Goal: Information Seeking & Learning: Learn about a topic

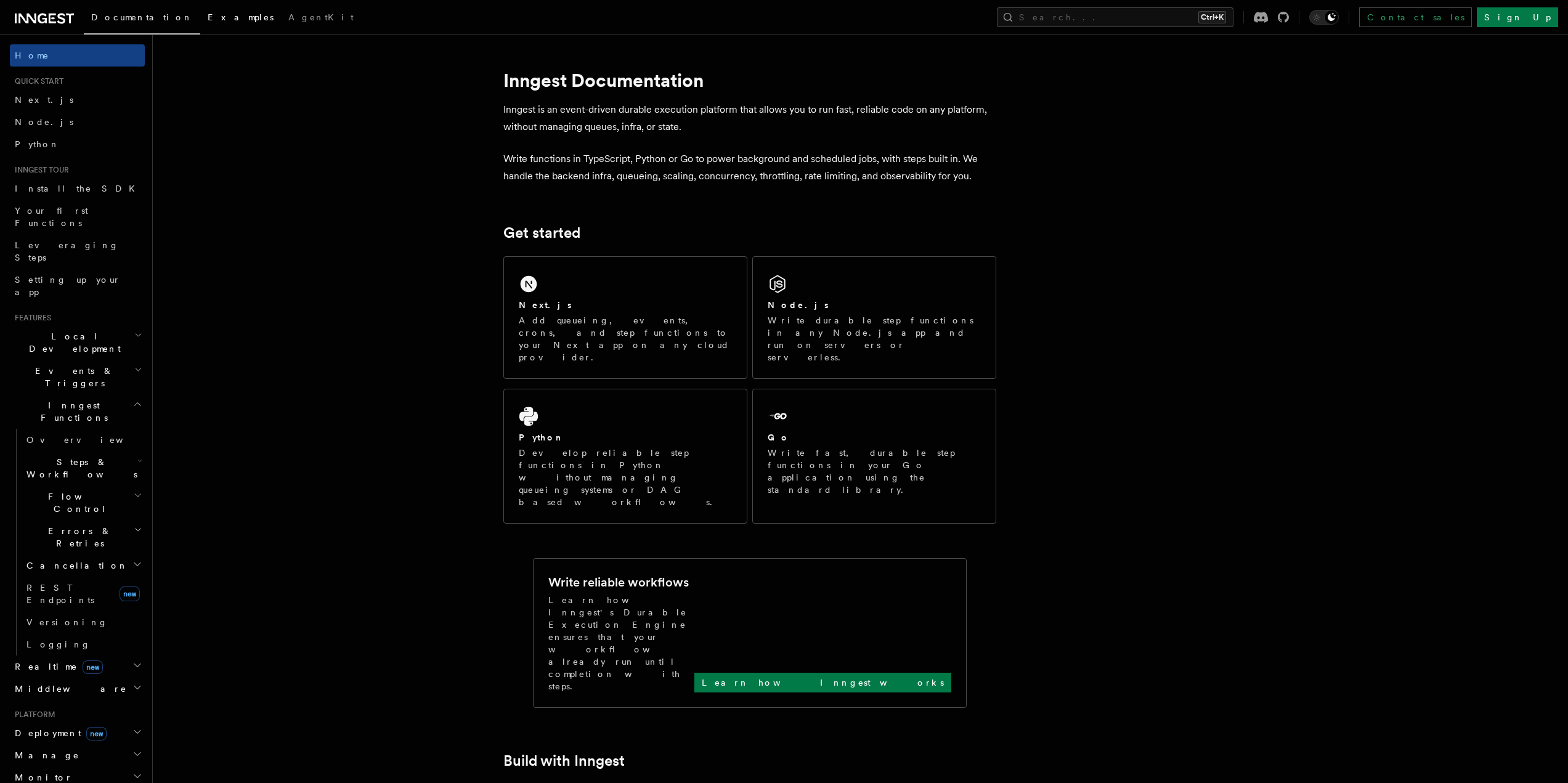
click at [200, 10] on link "Examples" at bounding box center [241, 18] width 81 height 30
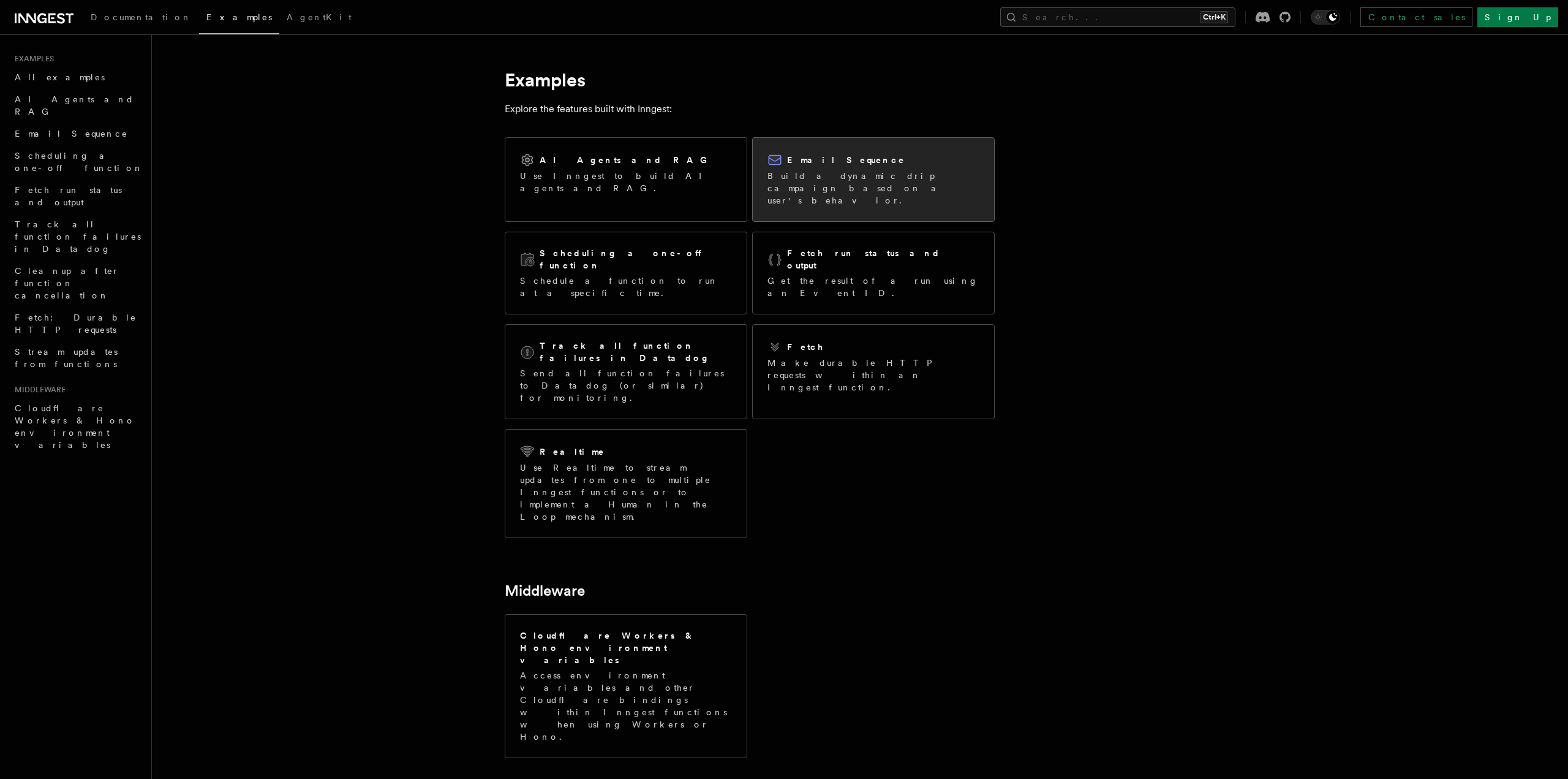
click at [804, 184] on p "Build a dynamic drip campaign based on a user's behavior." at bounding box center [874, 188] width 212 height 37
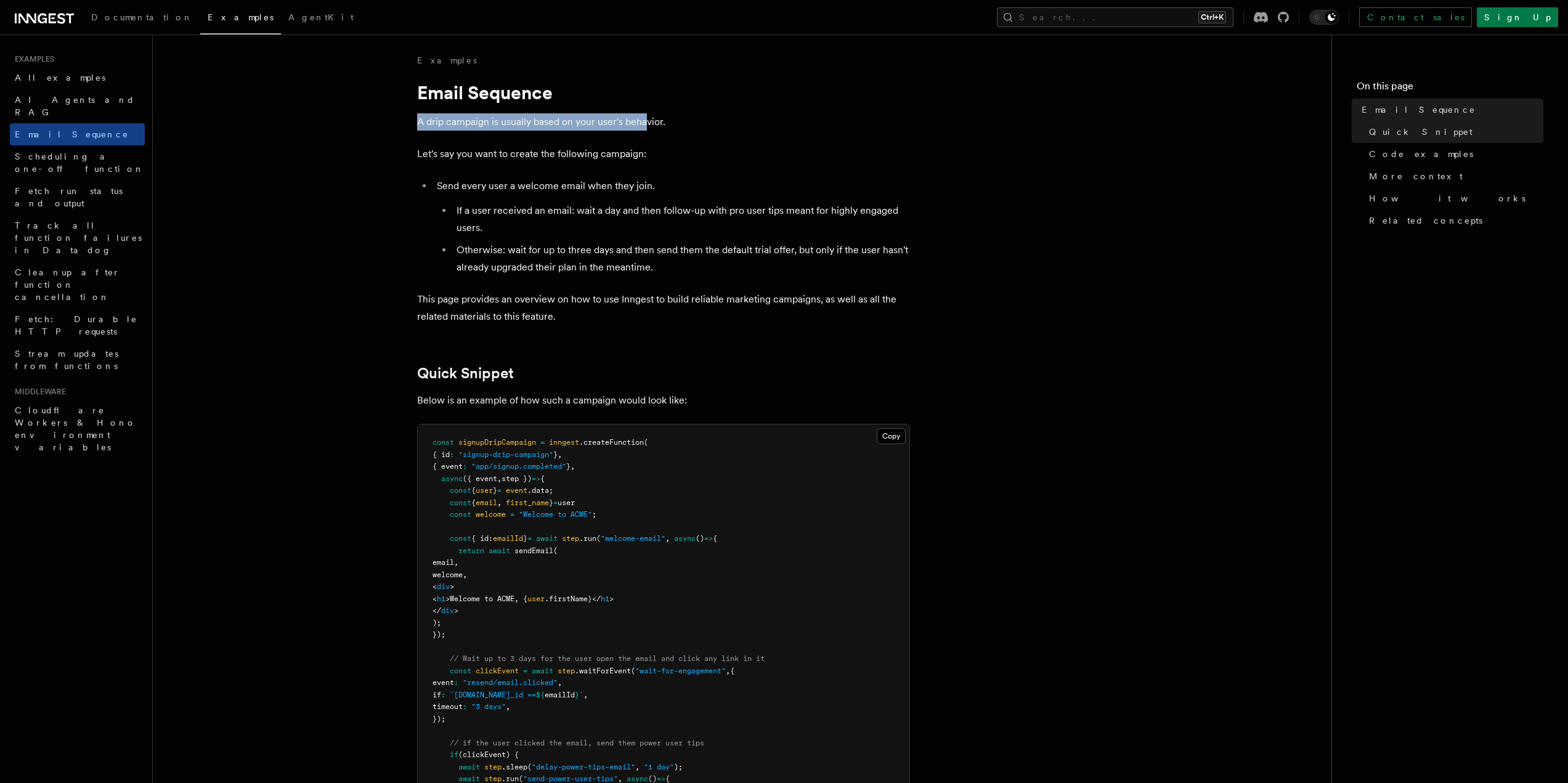
drag, startPoint x: 410, startPoint y: 122, endPoint x: 645, endPoint y: 129, distance: 235.1
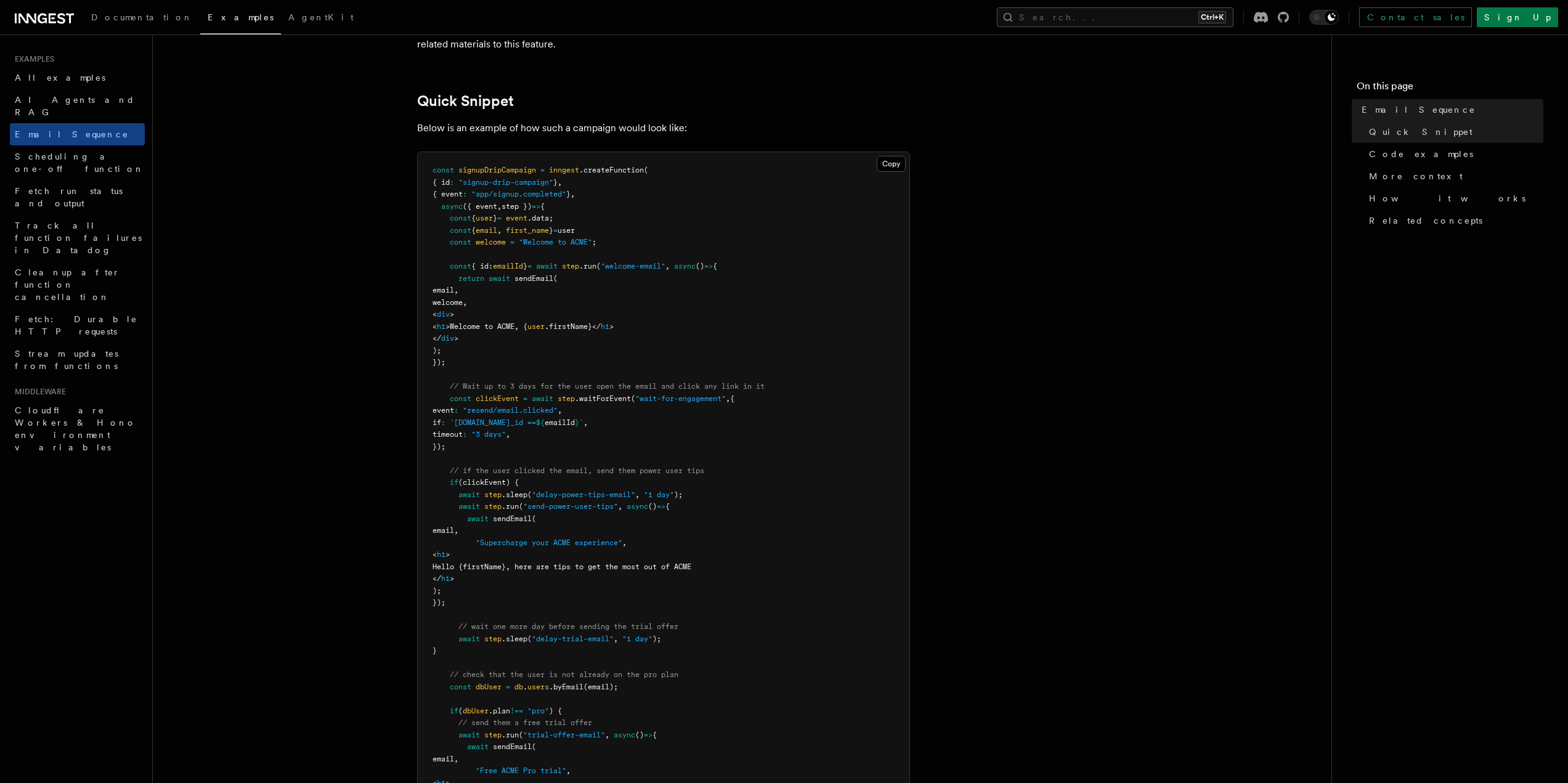
scroll to position [370, 0]
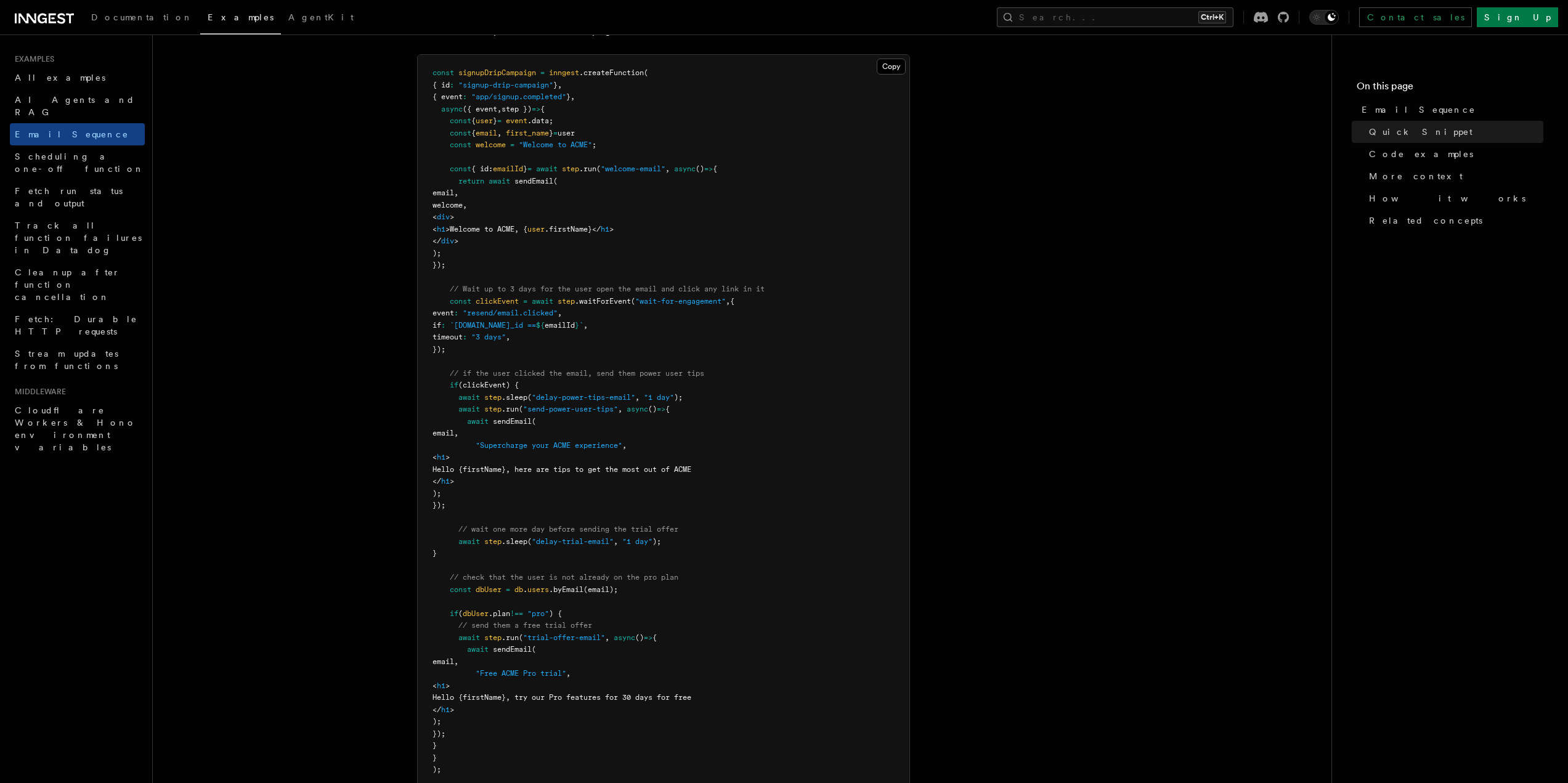
click at [500, 299] on span "clickEvent" at bounding box center [497, 301] width 43 height 9
drag, startPoint x: 542, startPoint y: 291, endPoint x: 731, endPoint y: 288, distance: 189.0
click at [731, 288] on span "// Wait up to 3 days for the user open the email and click any link in it" at bounding box center [607, 288] width 315 height 9
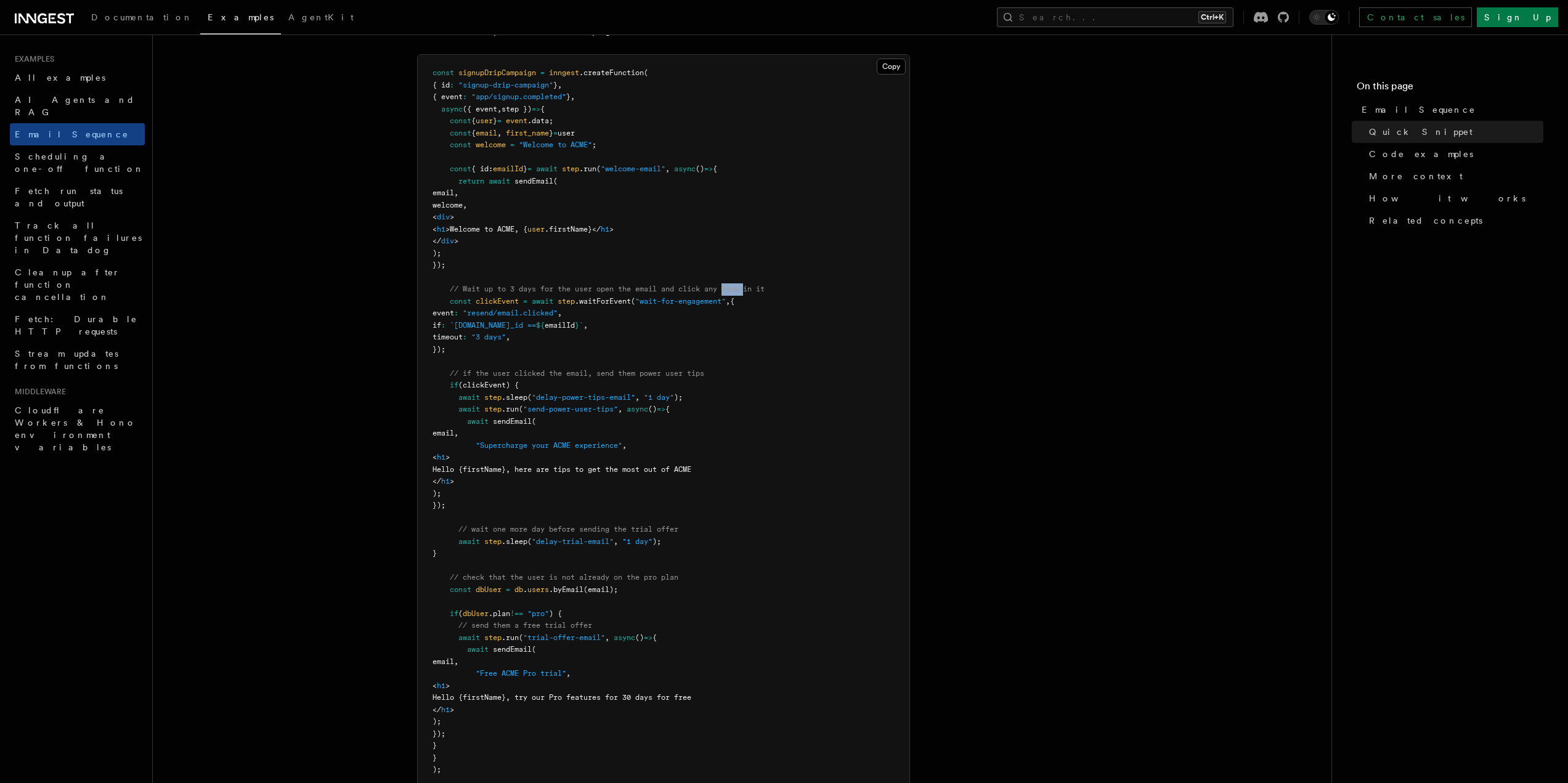
click at [731, 288] on span "// Wait up to 3 days for the user open the email and click any link in it" at bounding box center [607, 288] width 315 height 9
click at [680, 292] on span "// Wait up to 3 days for the user open the email and click any link in it" at bounding box center [607, 288] width 315 height 9
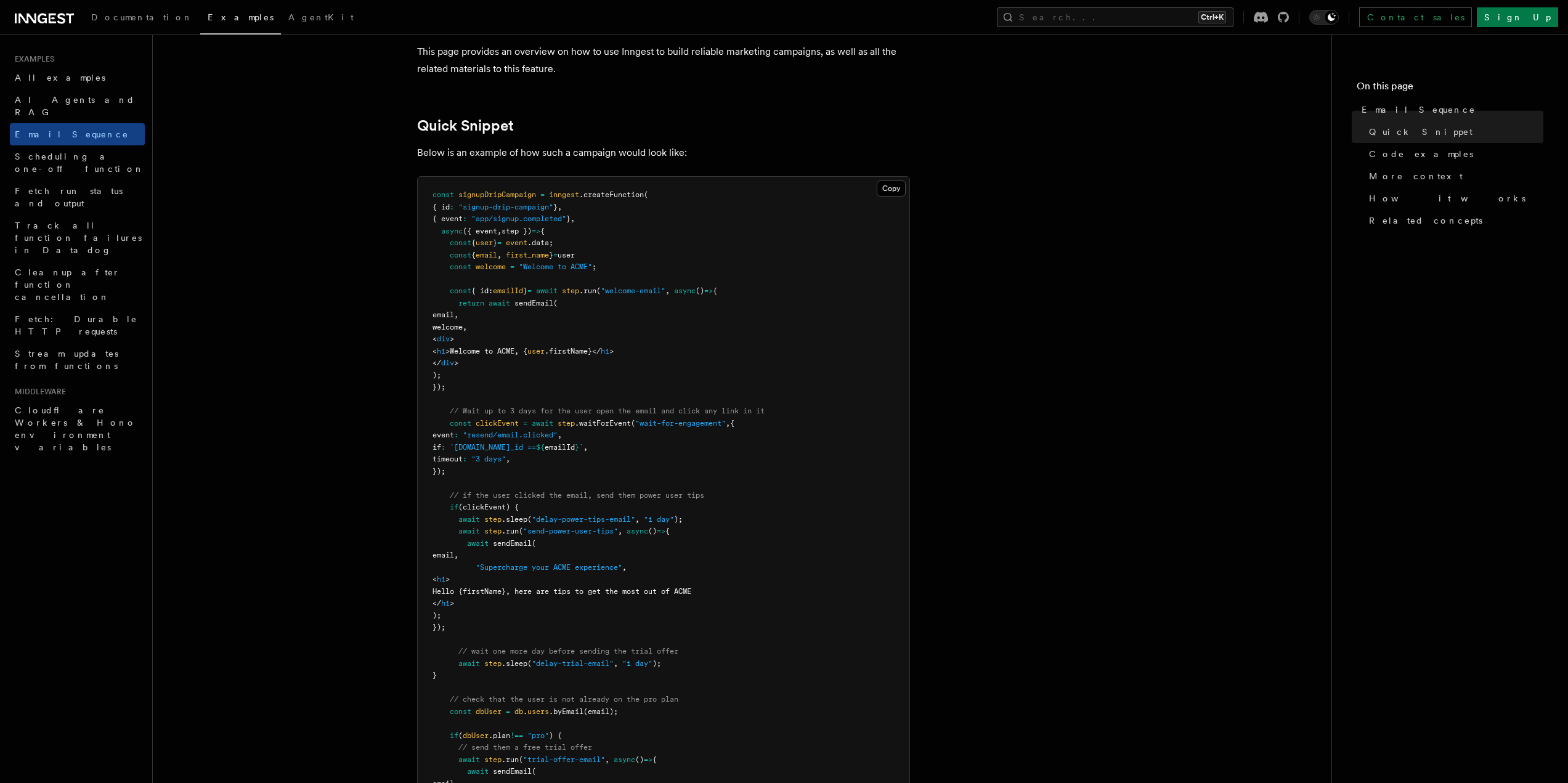
scroll to position [246, 0]
click at [642, 286] on pre "const signupDripCampaign = inngest .createFunction ( { id : "signup-drip-campai…" at bounding box center [664, 545] width 492 height 734
click at [608, 305] on pre "const signupDripCampaign = inngest .createFunction ( { id : "signup-drip-campai…" at bounding box center [664, 545] width 492 height 734
click at [551, 302] on span "sendEmail" at bounding box center [534, 304] width 39 height 9
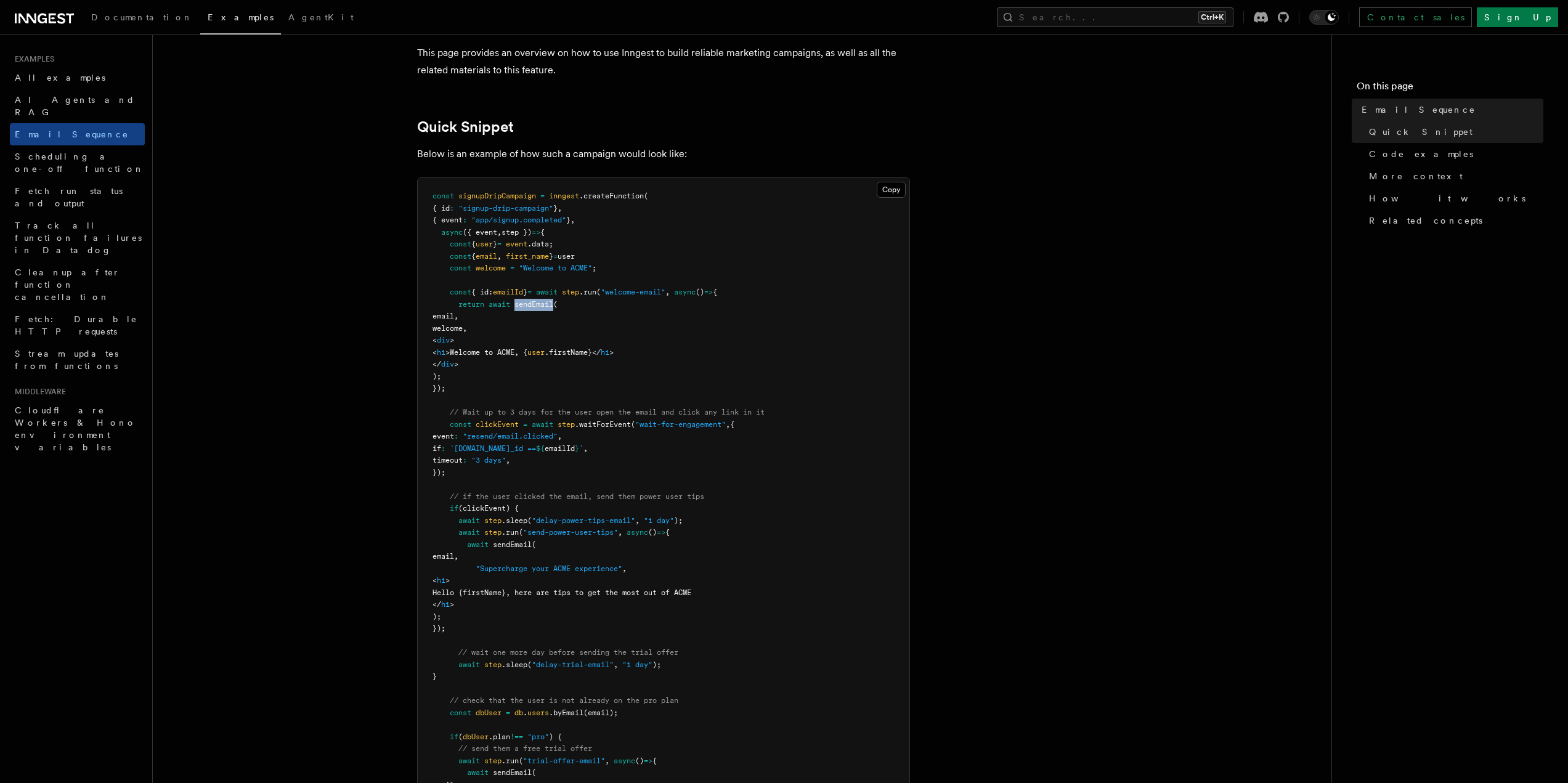
click at [551, 302] on span "sendEmail" at bounding box center [534, 304] width 39 height 9
click at [526, 310] on pre "const signupDripCampaign = inngest .createFunction ( { id : "signup-drip-campai…" at bounding box center [664, 545] width 492 height 734
click at [503, 434] on span ""resend/email.clicked"" at bounding box center [510, 436] width 95 height 9
click at [534, 437] on span ""resend/email.clicked"" at bounding box center [510, 436] width 95 height 9
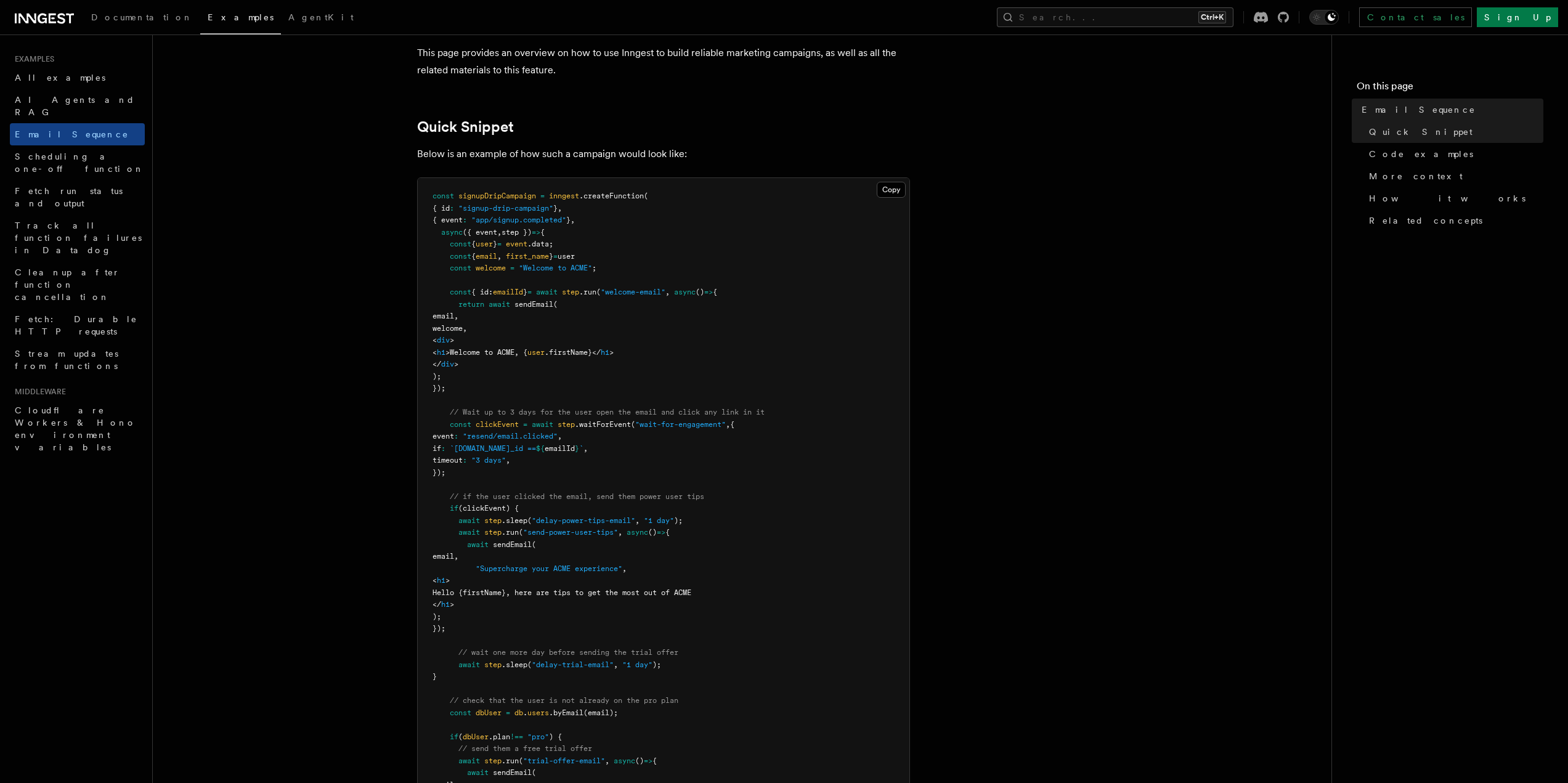
click at [563, 441] on pre "const signupDripCampaign = inngest .createFunction ( { id : "signup-drip-campai…" at bounding box center [664, 545] width 492 height 734
click at [519, 436] on span ""resend/email.clicked"" at bounding box center [510, 436] width 95 height 9
click at [593, 375] on pre "const signupDripCampaign = inngest .createFunction ( { id : "signup-drip-campai…" at bounding box center [664, 545] width 492 height 734
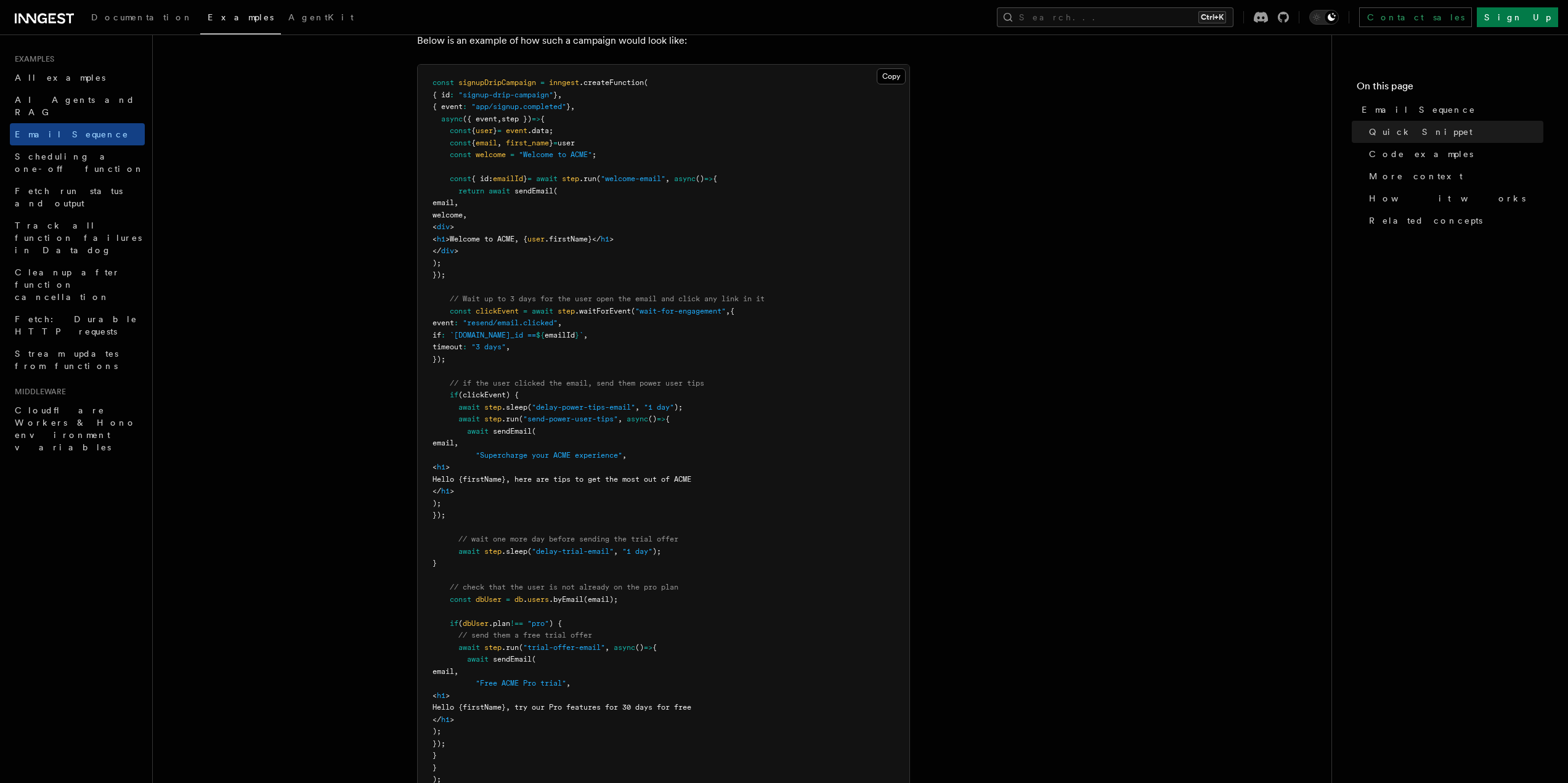
scroll to position [370, 0]
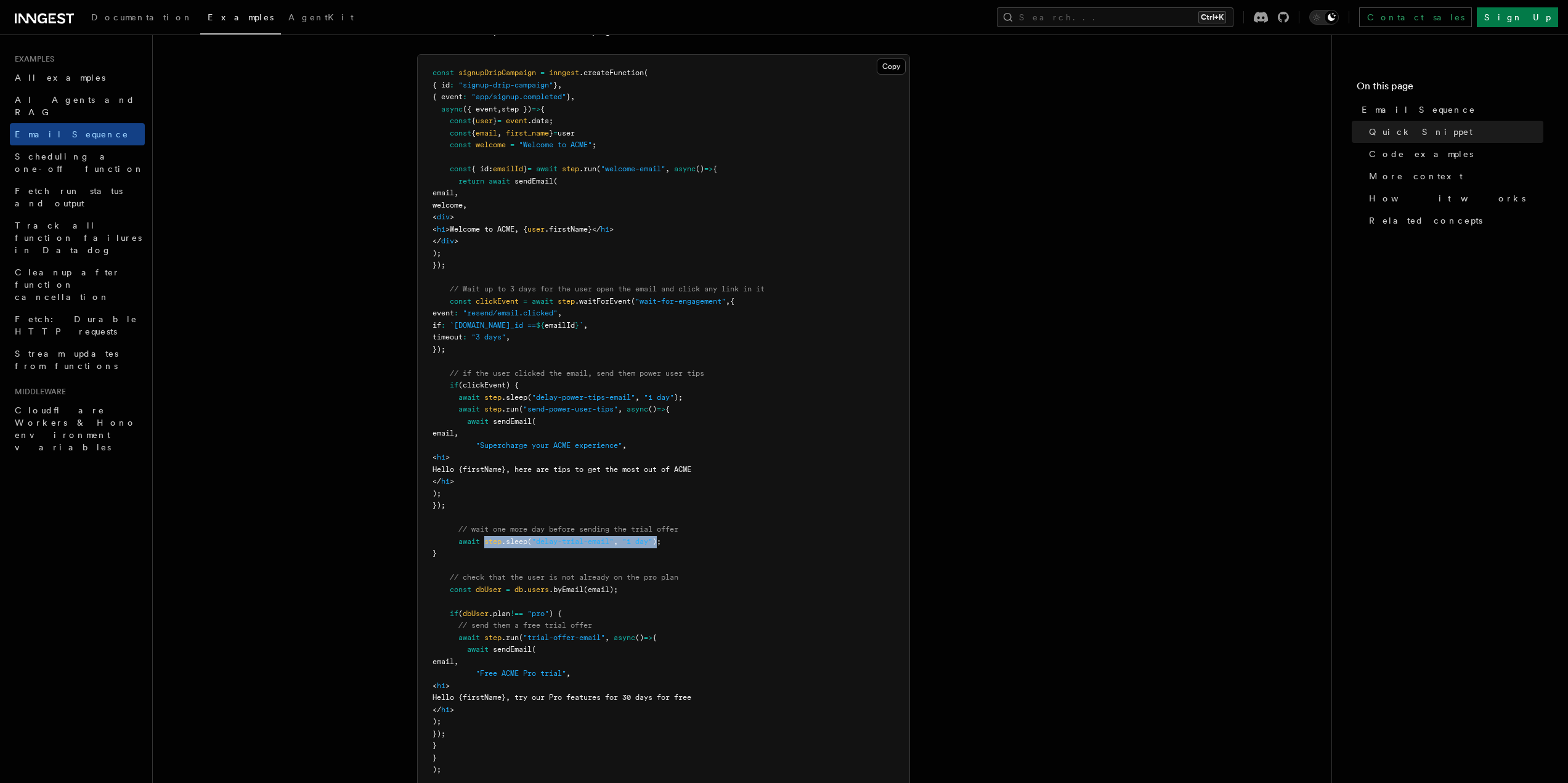
drag, startPoint x: 485, startPoint y: 538, endPoint x: 662, endPoint y: 538, distance: 177.0
click at [661, 538] on span "await step .sleep ( "delay-trial-email" , "1 day" );" at bounding box center [547, 541] width 229 height 9
click at [661, 538] on span ");" at bounding box center [657, 541] width 9 height 9
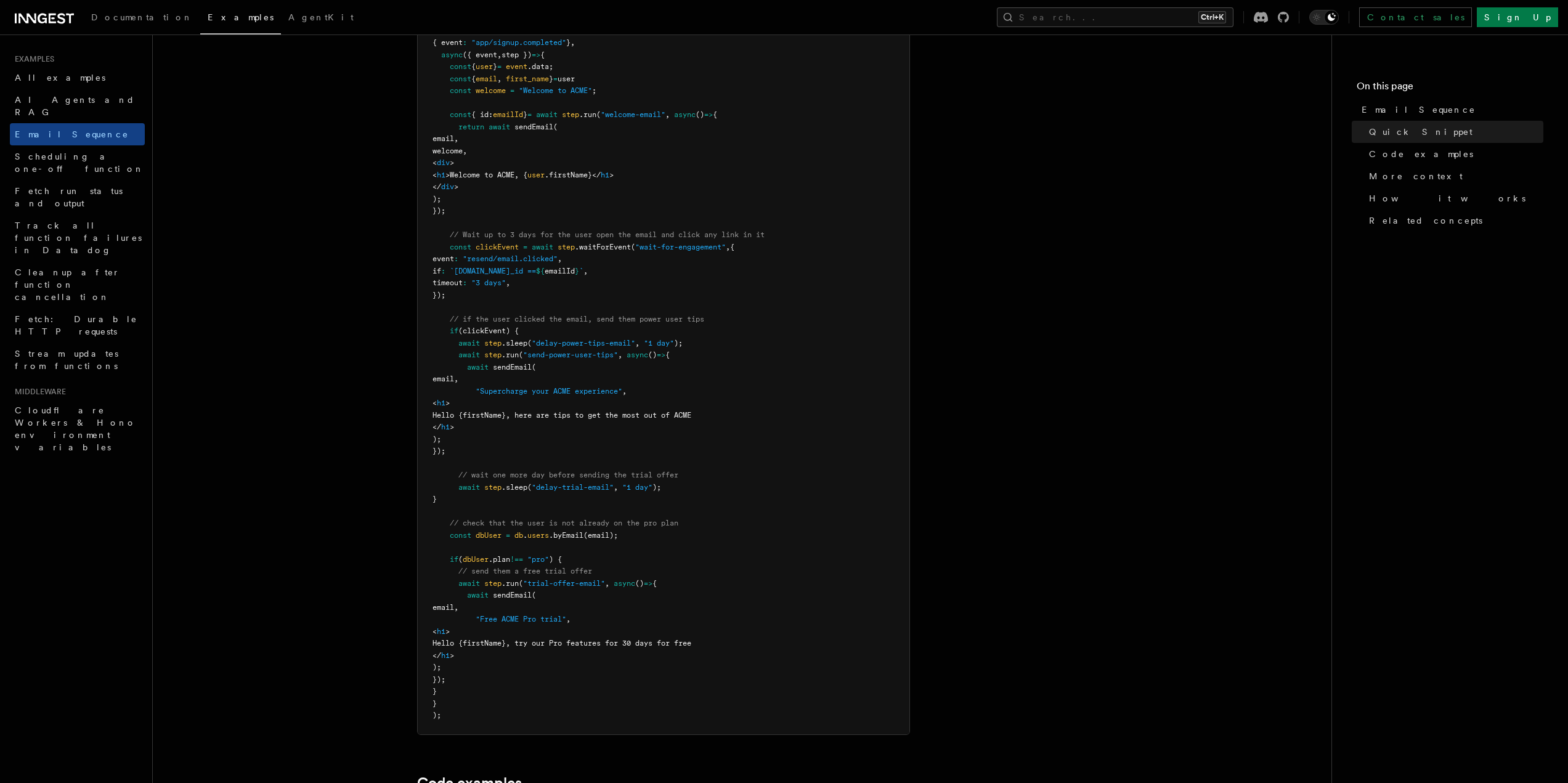
scroll to position [431, 0]
drag, startPoint x: 522, startPoint y: 515, endPoint x: 632, endPoint y: 516, distance: 110.0
click at [632, 516] on span "// check that the user is not already on the pro plan" at bounding box center [564, 515] width 229 height 9
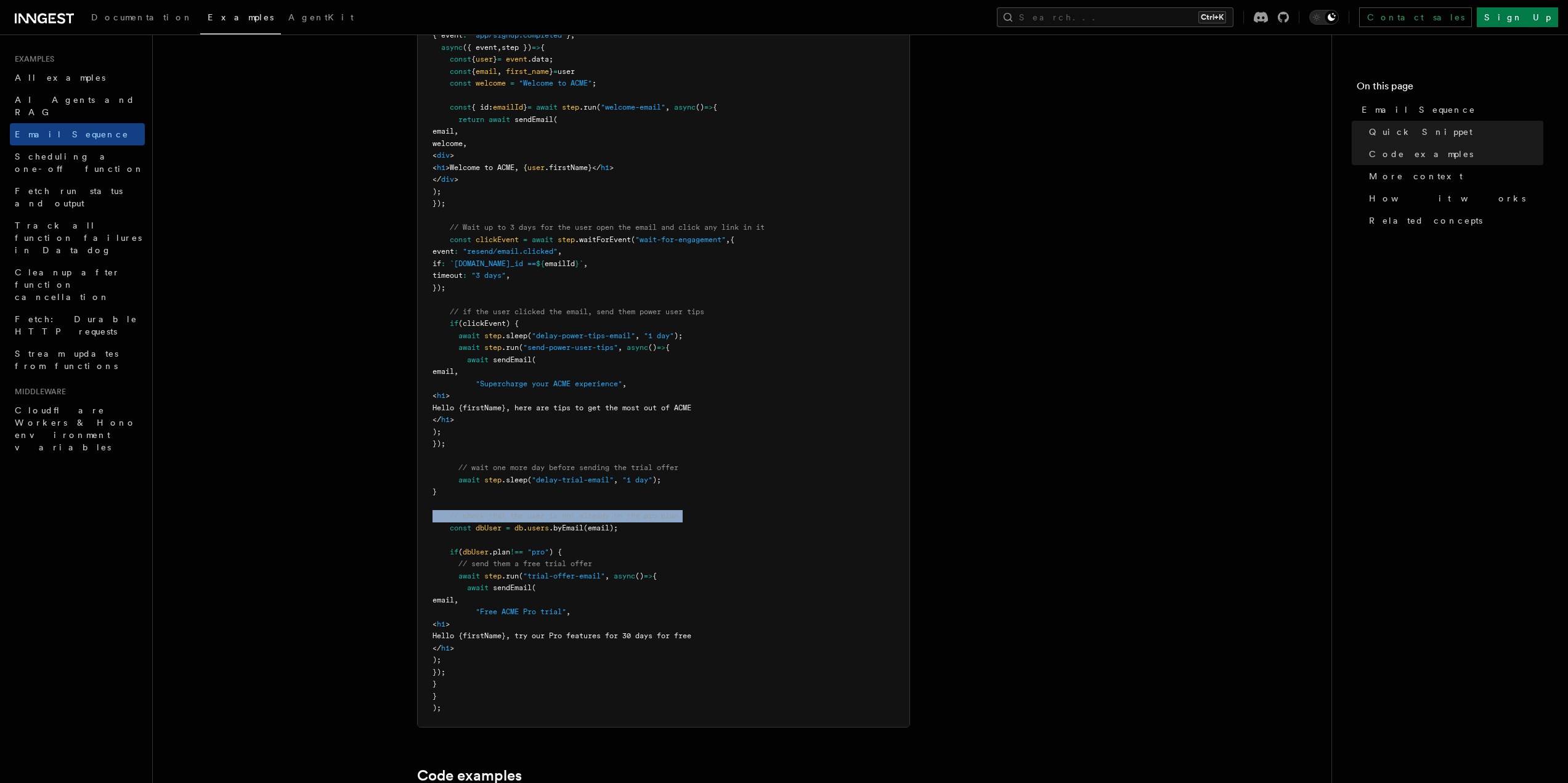
click at [632, 516] on span "// check that the user is not already on the pro plan" at bounding box center [564, 515] width 229 height 9
click at [622, 515] on span "// check that the user is not already on the pro plan" at bounding box center [564, 515] width 229 height 9
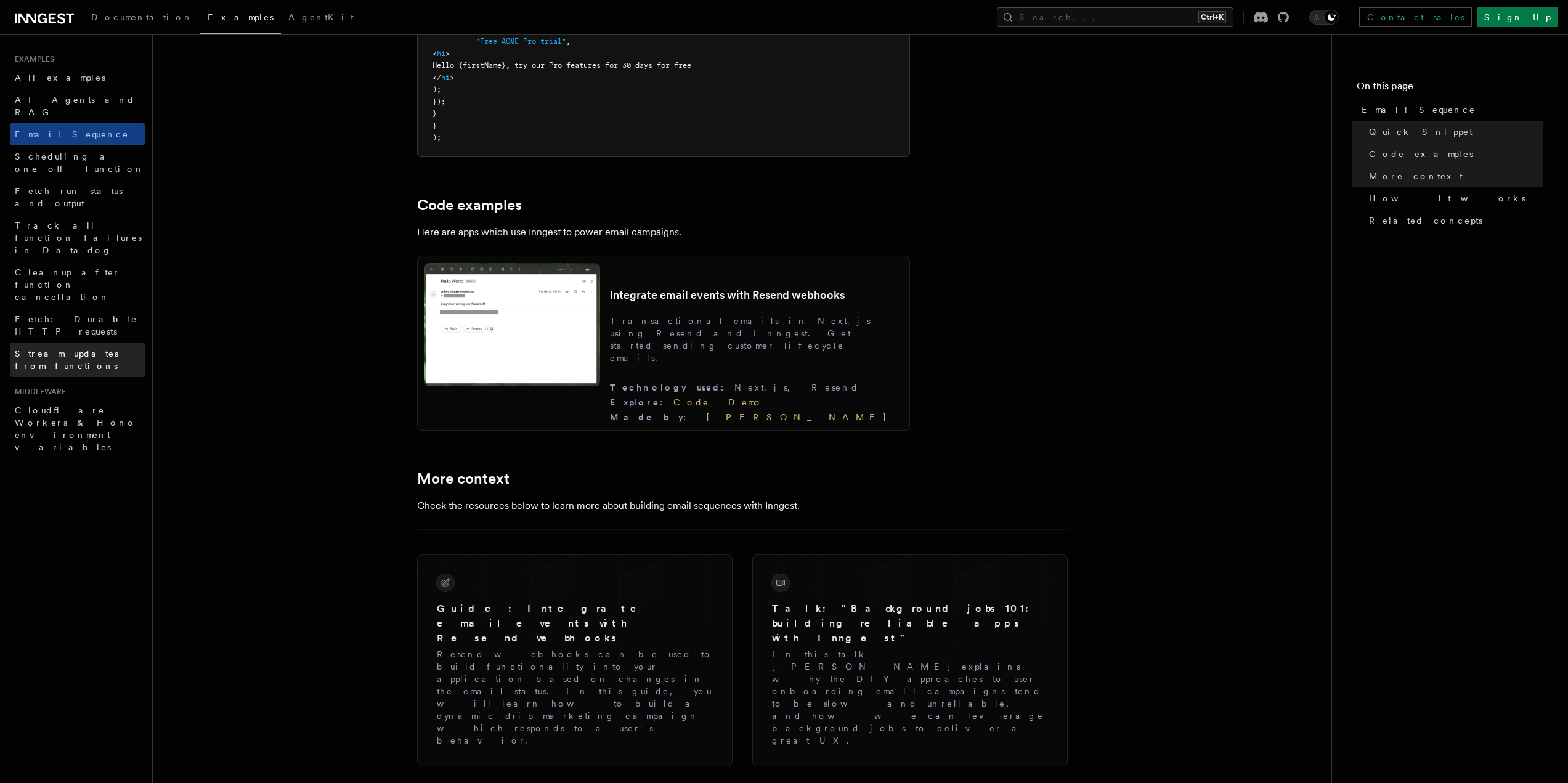
scroll to position [801, 0]
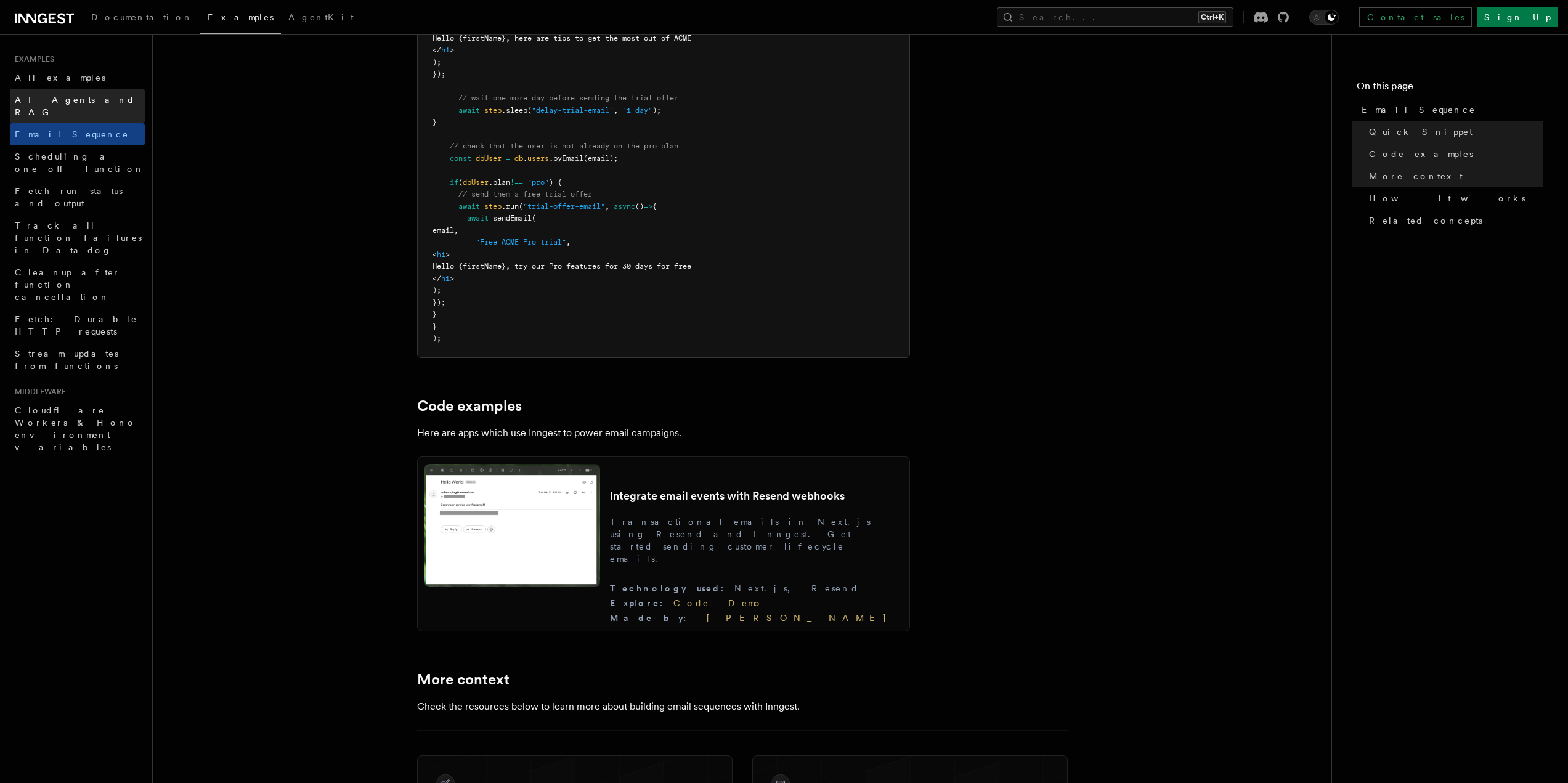
click at [47, 99] on span "AI Agents and RAG" at bounding box center [75, 106] width 120 height 22
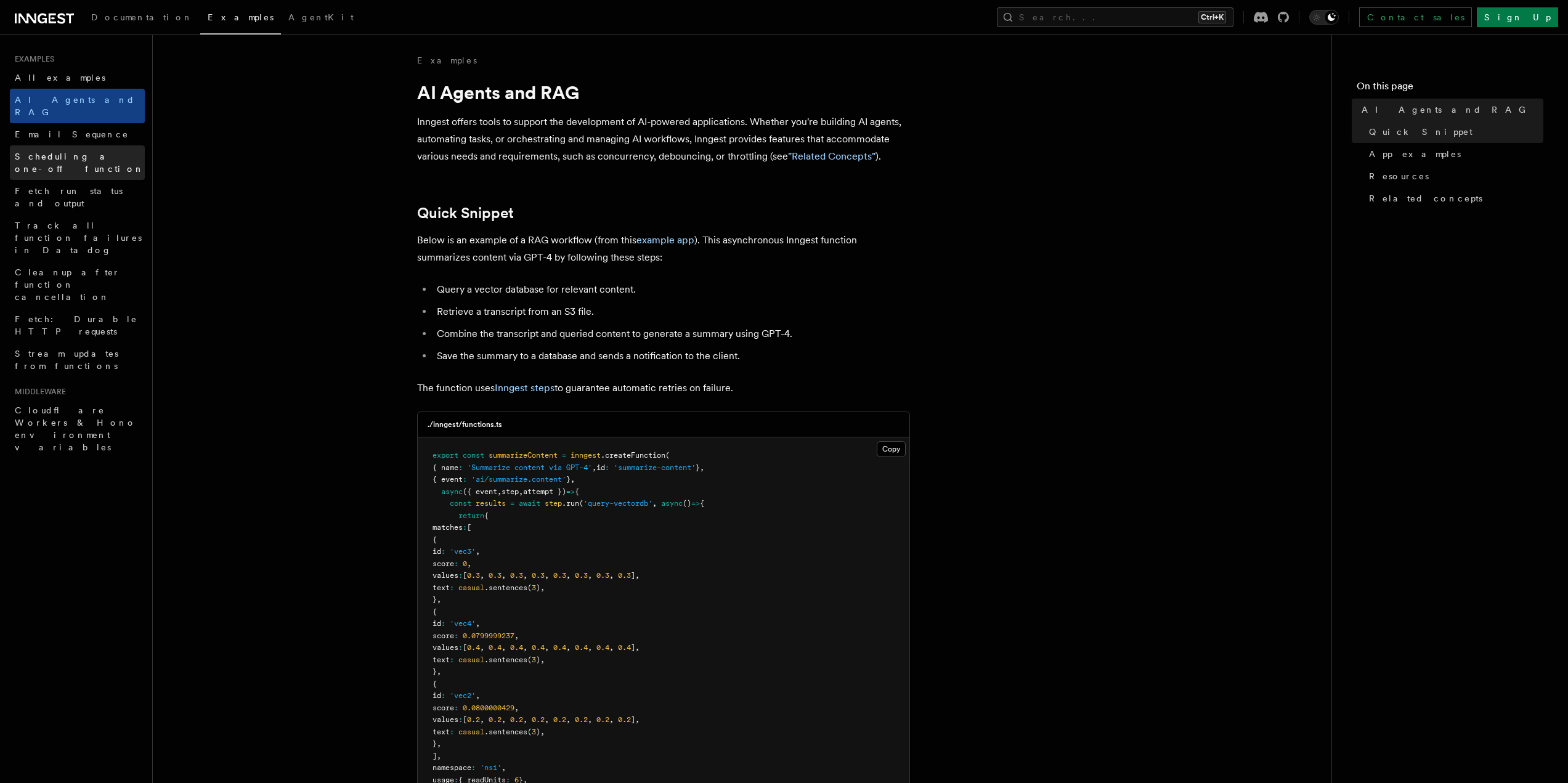
click at [61, 152] on span "Scheduling a one-off function" at bounding box center [80, 163] width 129 height 22
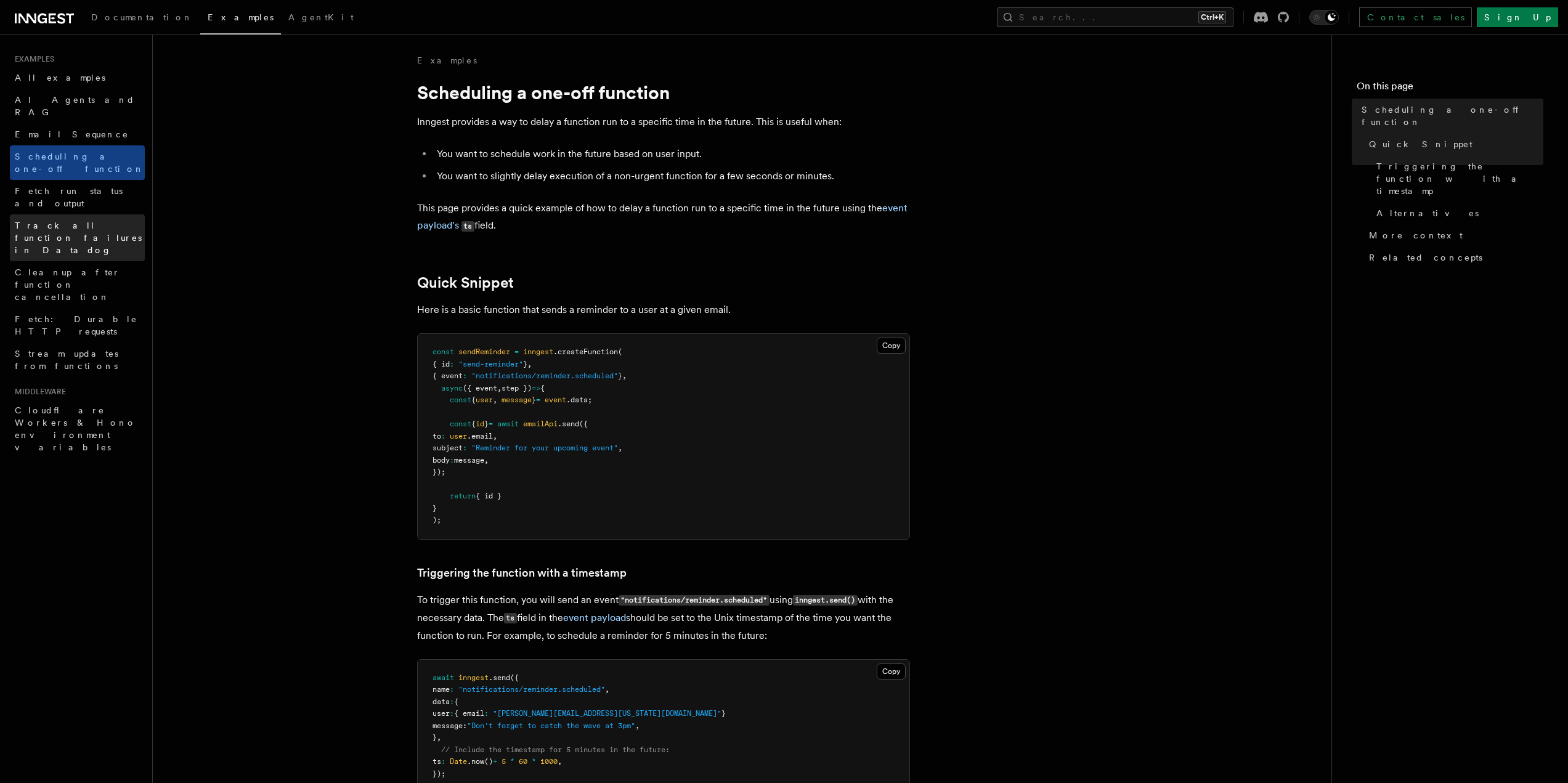
click at [55, 214] on link "Track all function failures in Datadog" at bounding box center [77, 237] width 135 height 47
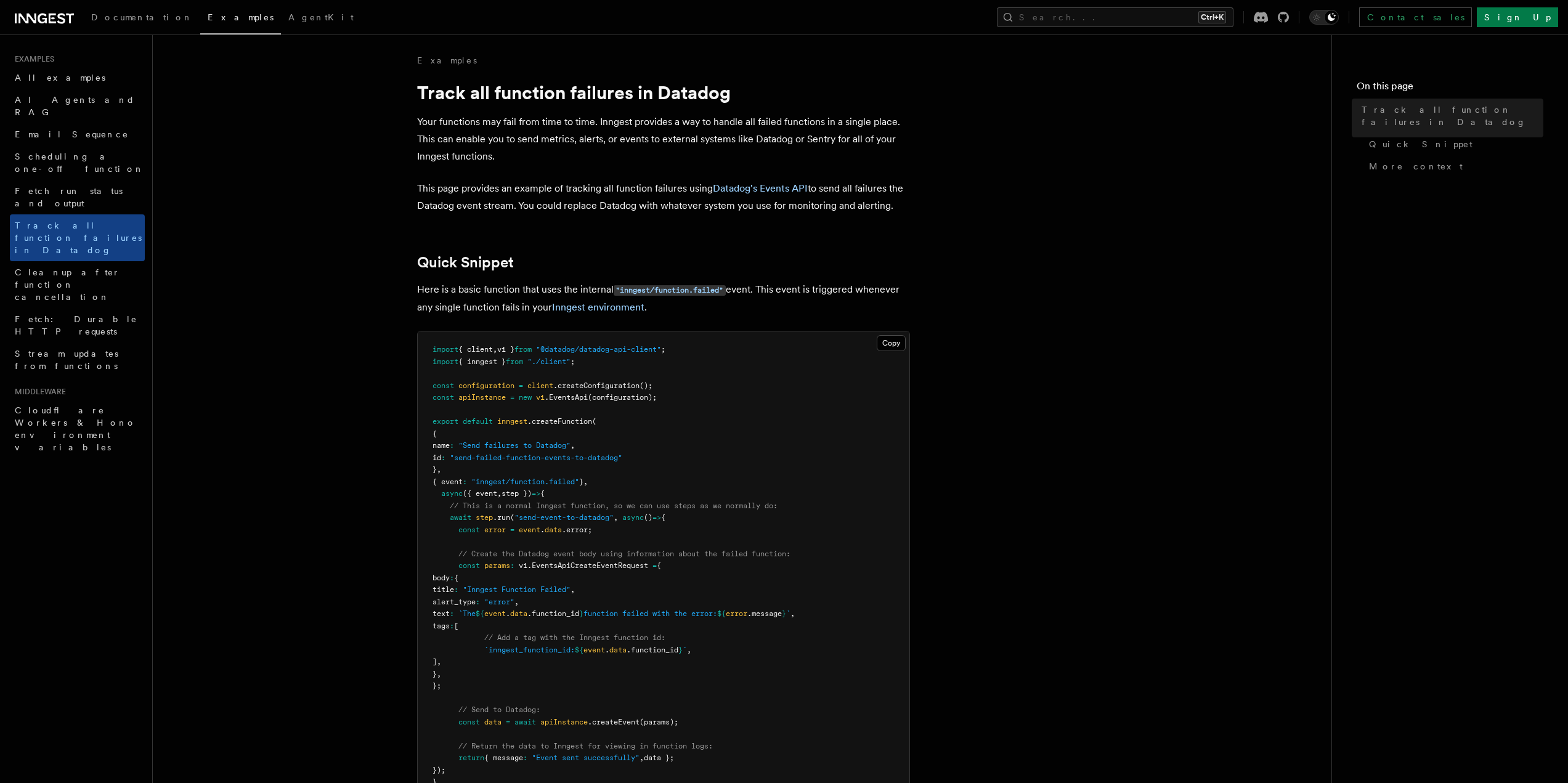
click at [51, 185] on span "Fetch run status and output" at bounding box center [80, 197] width 130 height 25
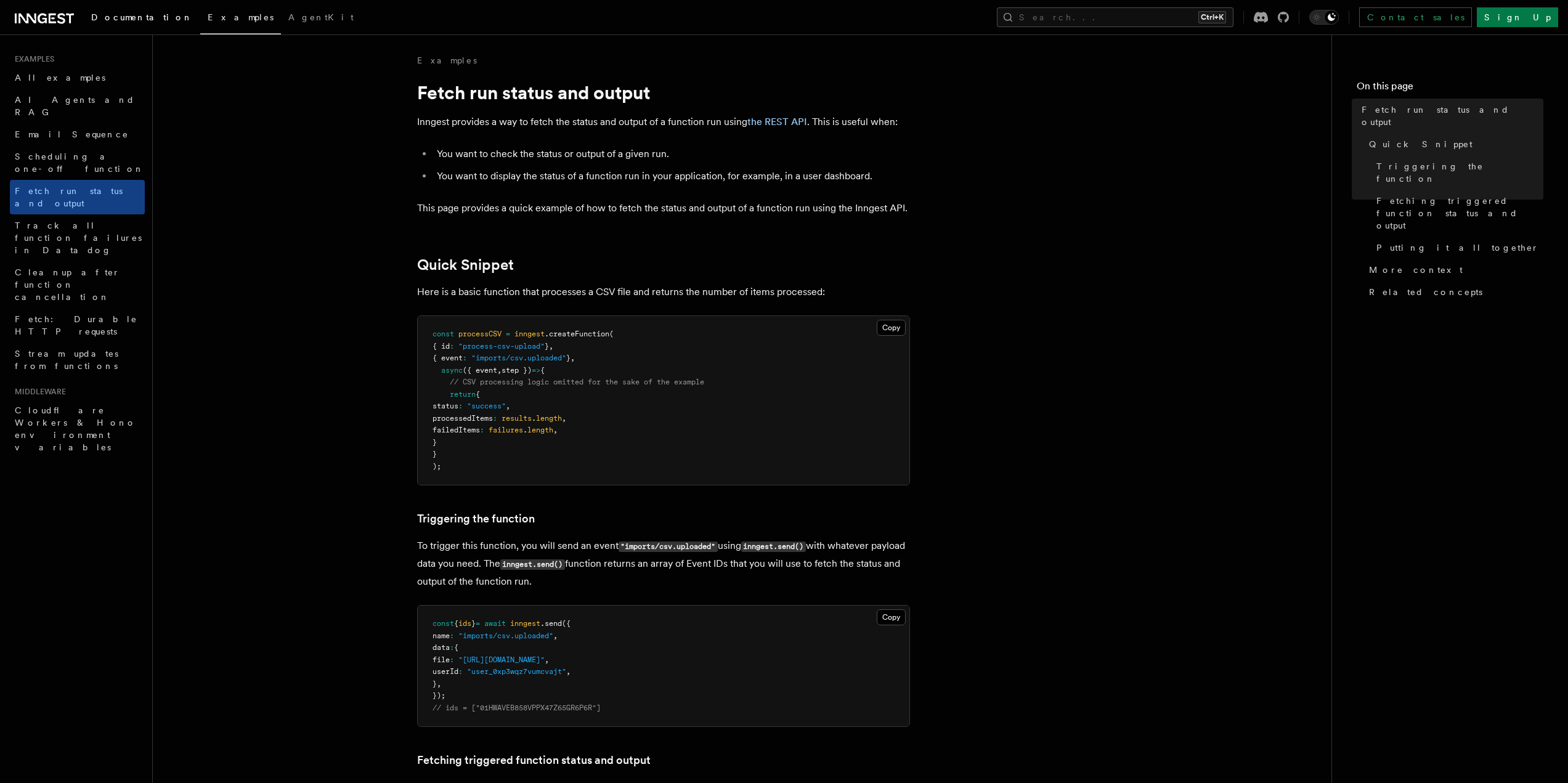
click at [110, 15] on span "Documentation" at bounding box center [142, 17] width 102 height 10
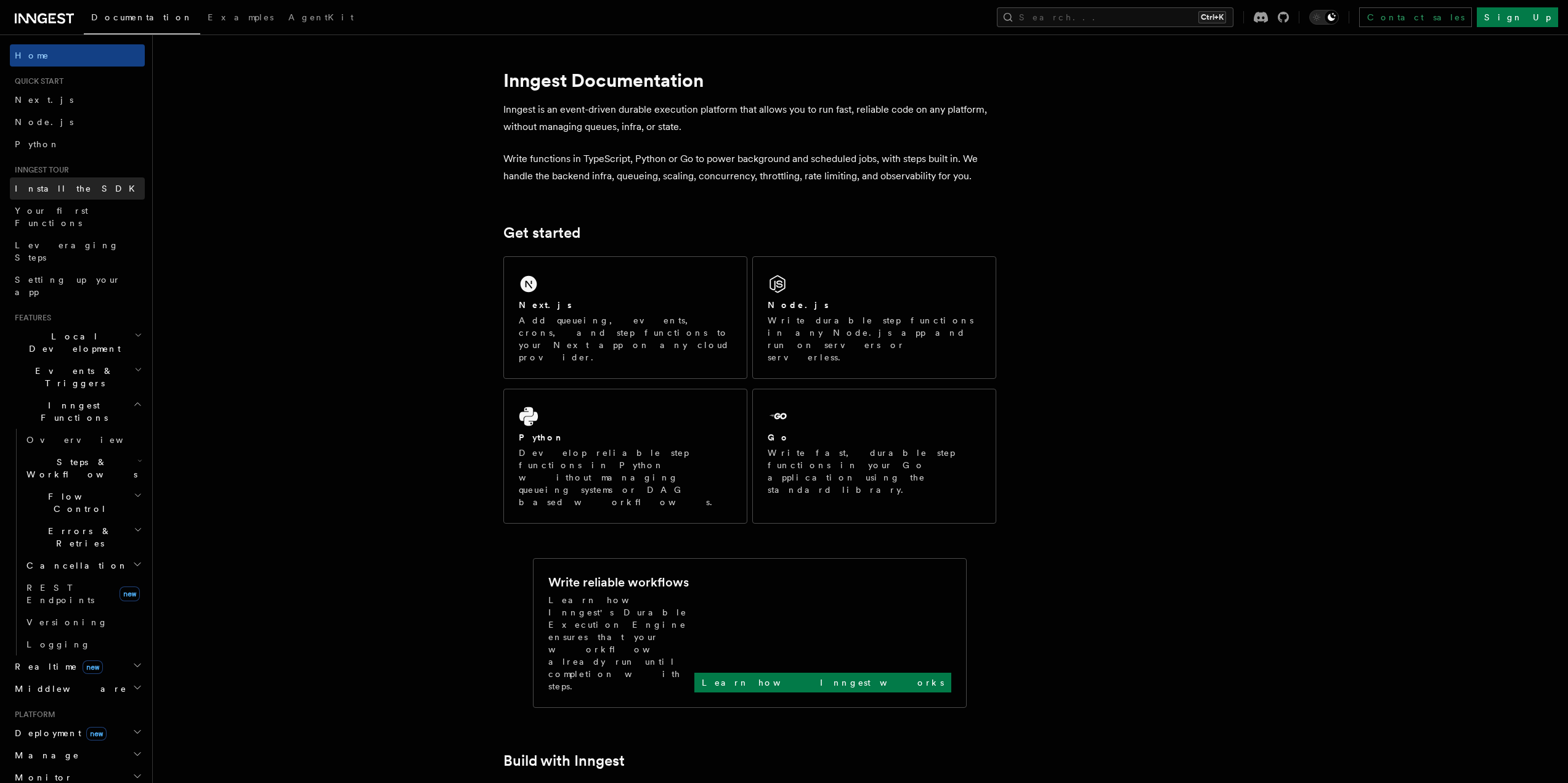
click at [74, 192] on link "Install the SDK" at bounding box center [77, 189] width 135 height 22
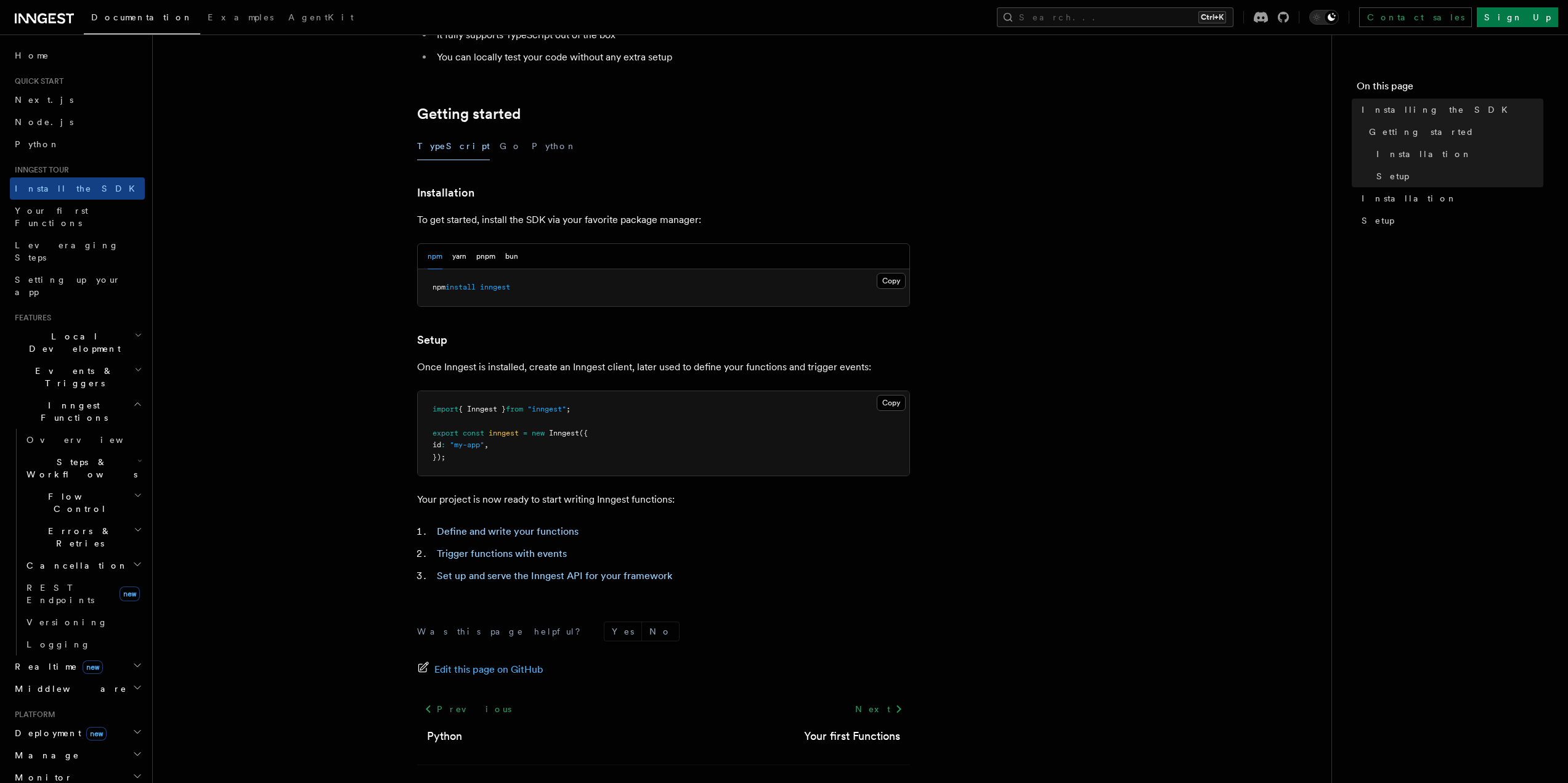
scroll to position [242, 0]
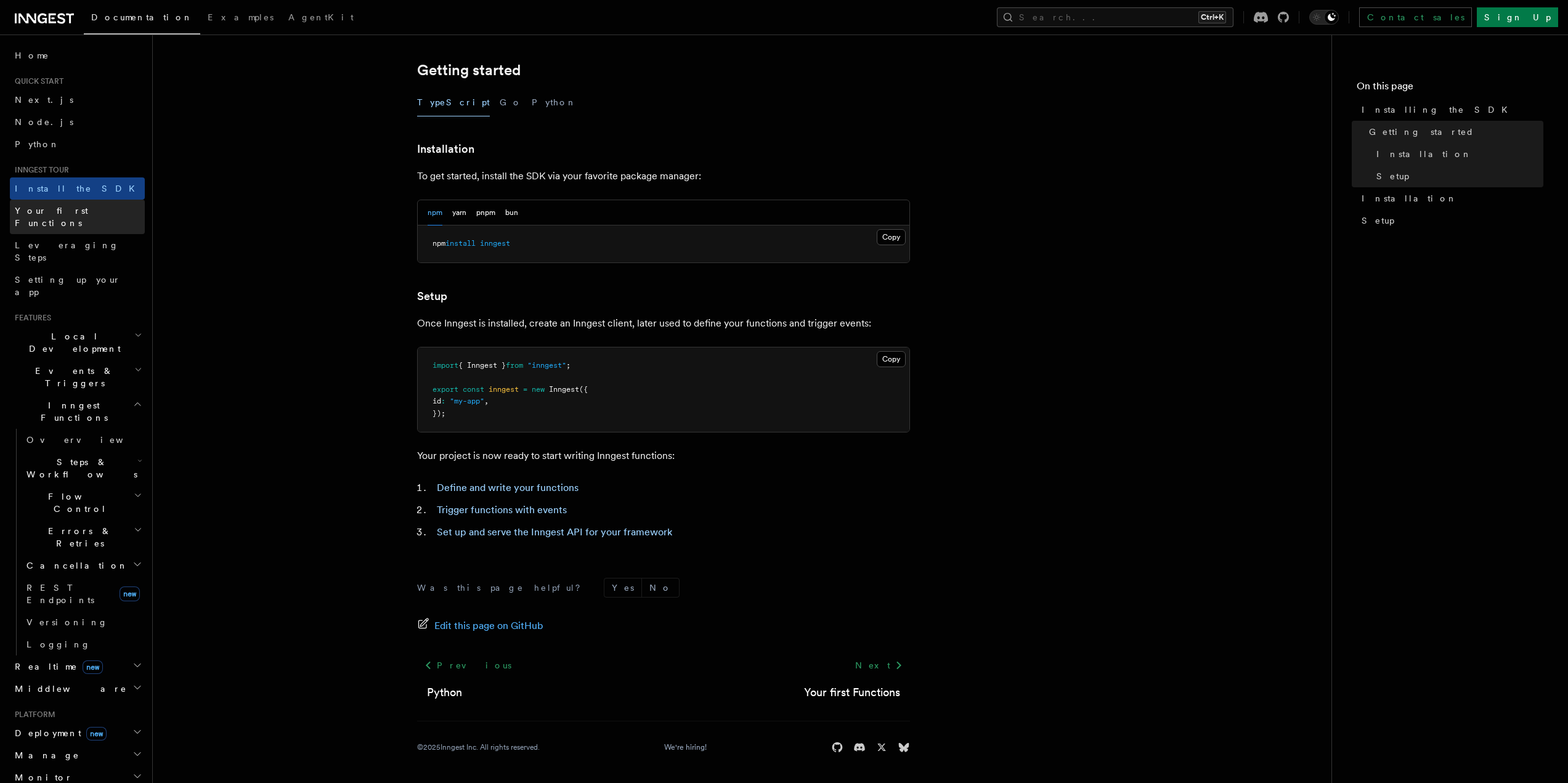
click at [56, 211] on span "Your first Functions" at bounding box center [52, 217] width 74 height 22
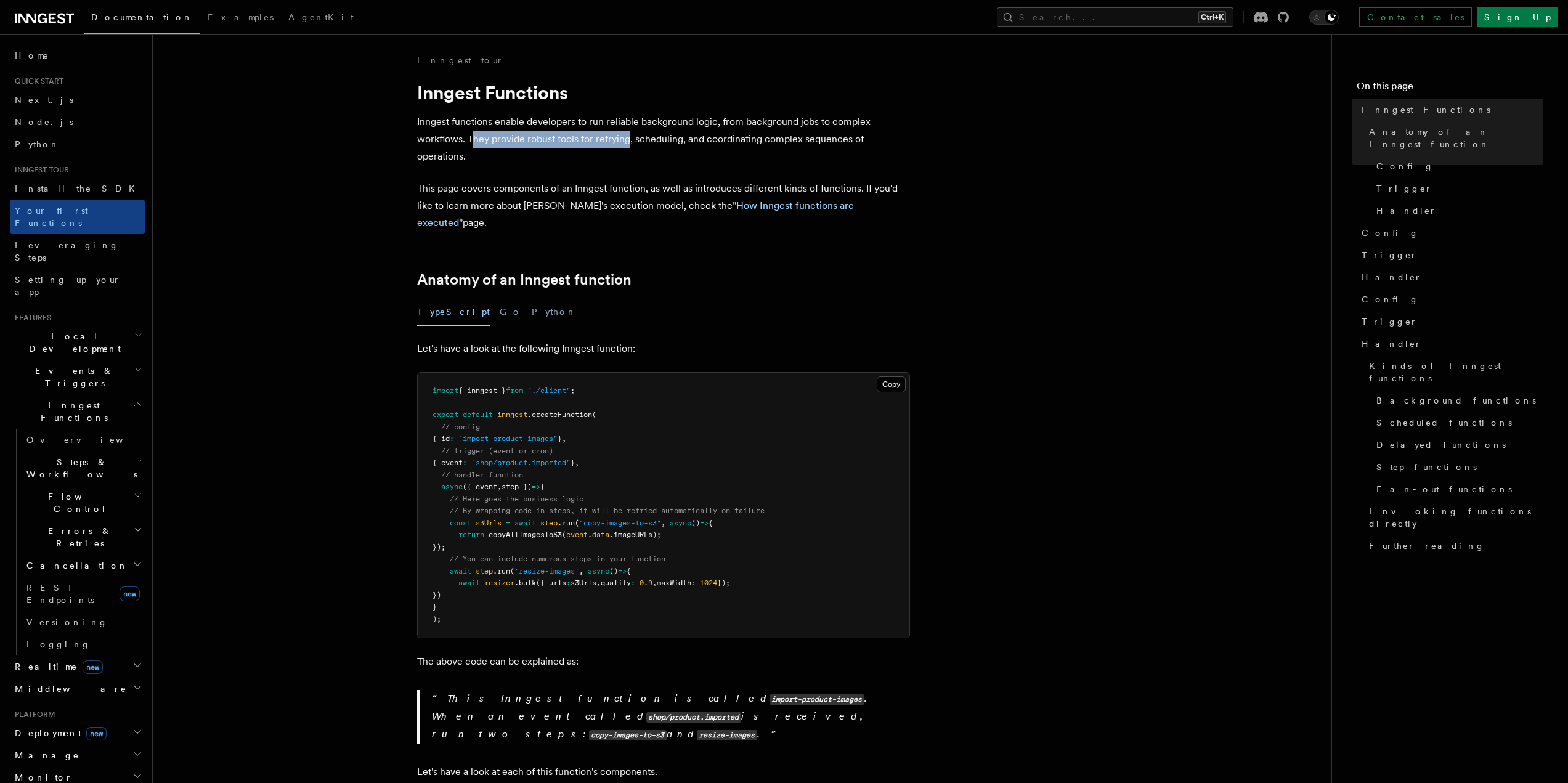
drag, startPoint x: 471, startPoint y: 145, endPoint x: 627, endPoint y: 143, distance: 156.0
click at [627, 143] on p "Inngest functions enable developers to run reliable background logic, from back…" at bounding box center [664, 139] width 493 height 52
drag, startPoint x: 640, startPoint y: 142, endPoint x: 714, endPoint y: 140, distance: 74.0
click at [714, 140] on p "Inngest functions enable developers to run reliable background logic, from back…" at bounding box center [664, 139] width 493 height 52
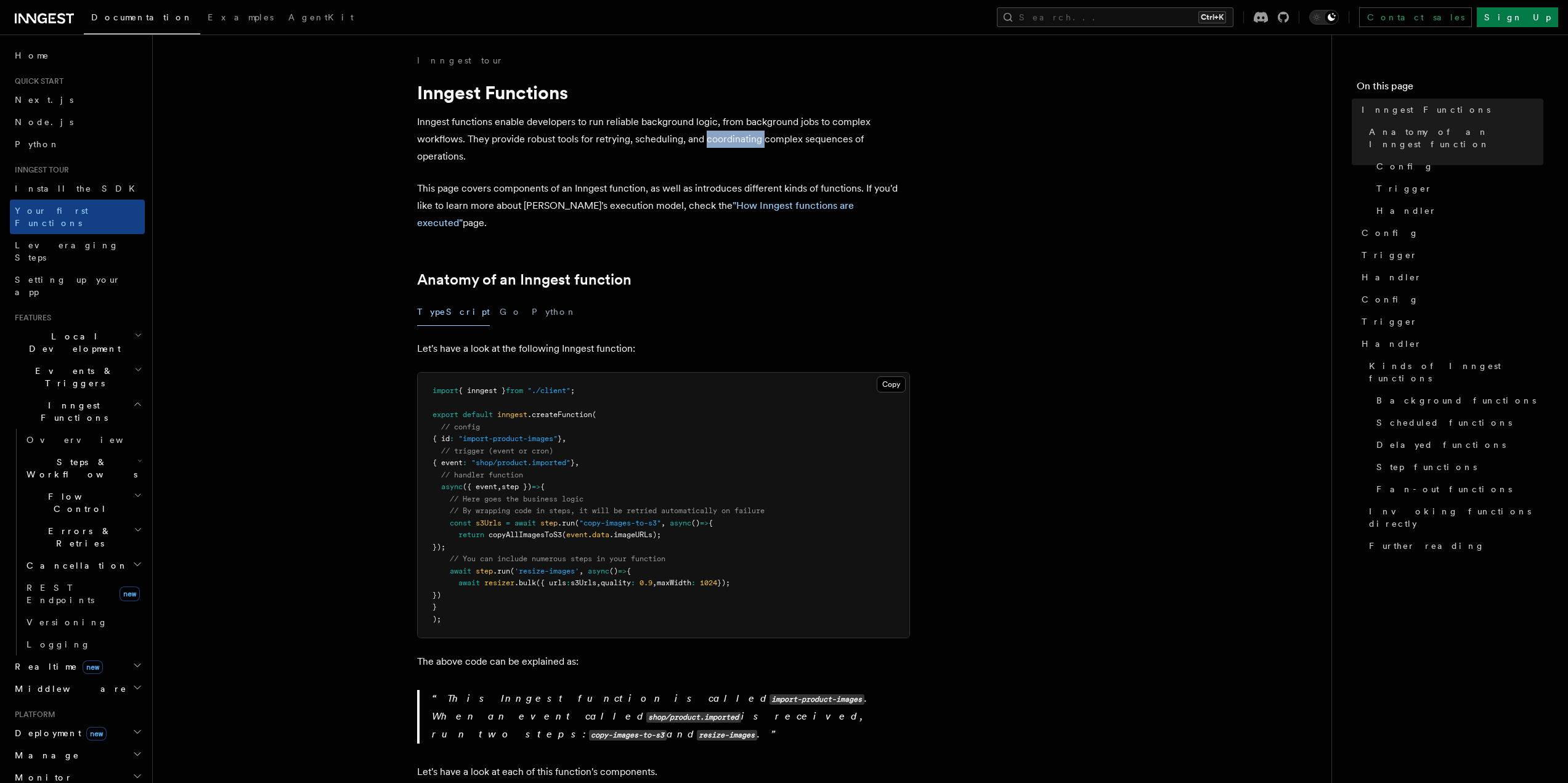
click at [714, 140] on p "Inngest functions enable developers to run reliable background logic, from back…" at bounding box center [664, 139] width 493 height 52
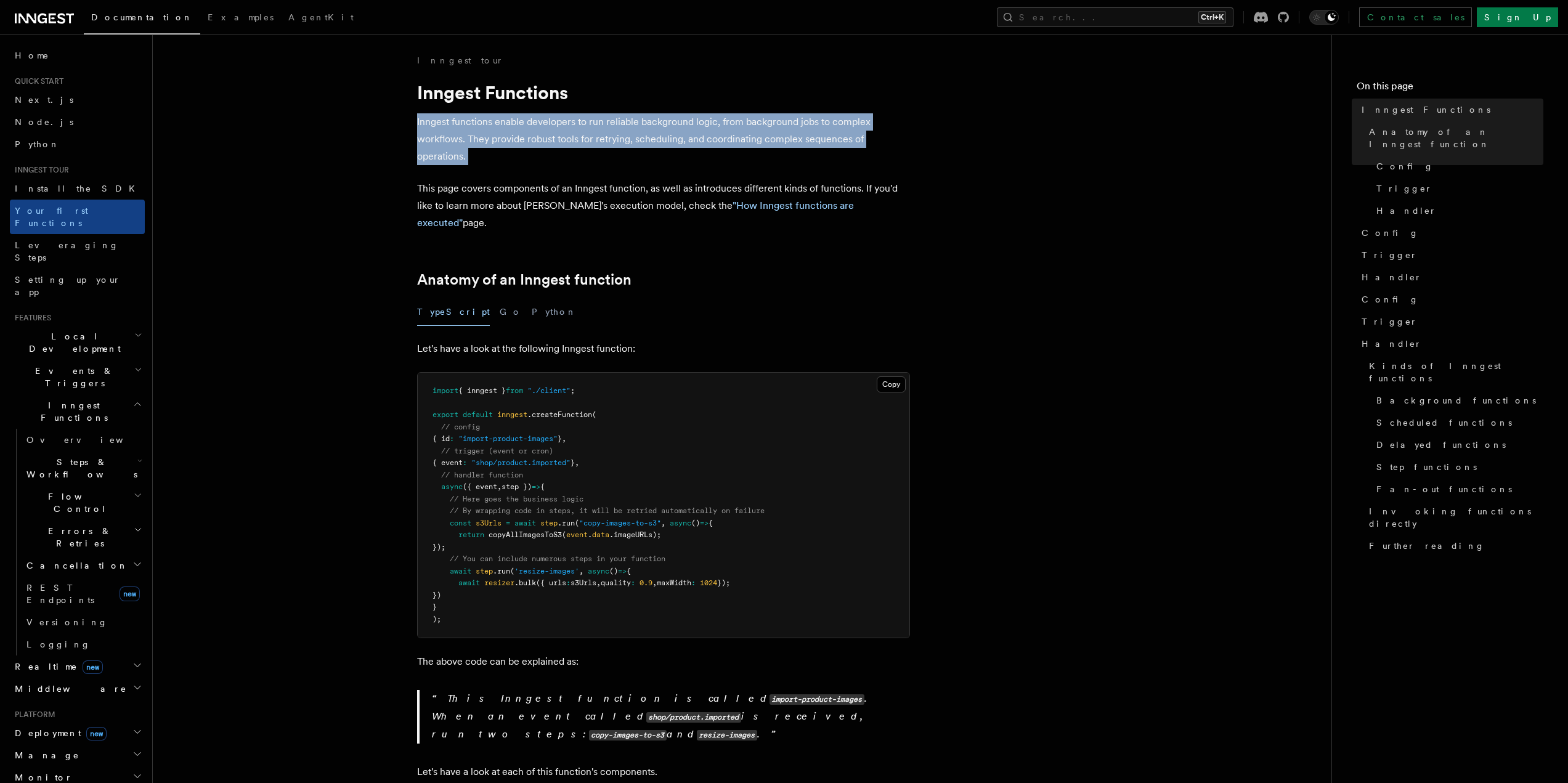
click at [714, 140] on p "Inngest functions enable developers to run reliable background logic, from back…" at bounding box center [664, 139] width 493 height 52
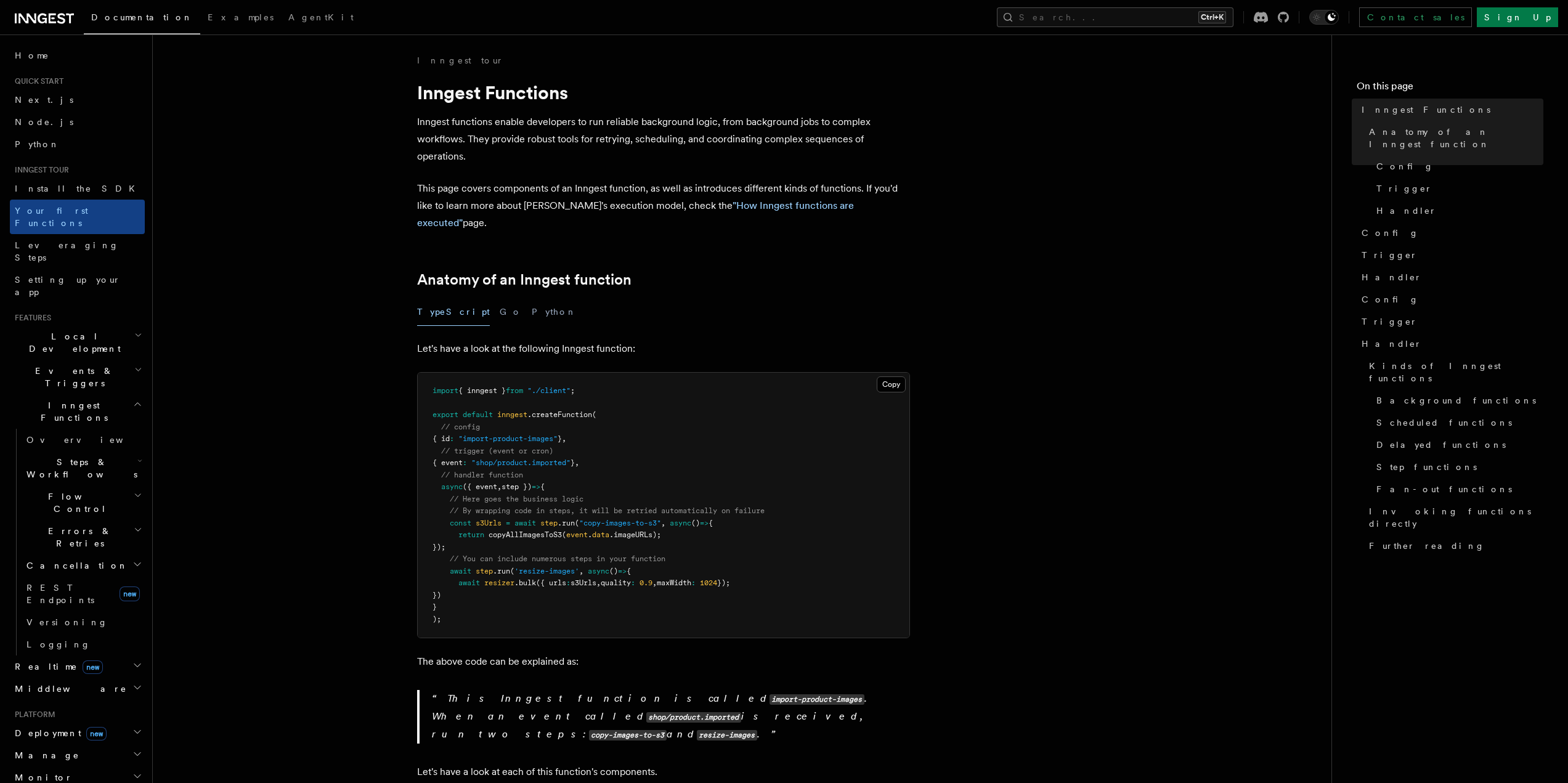
click at [478, 188] on p "This page covers components of an Inngest function, as well as introduces diffe…" at bounding box center [664, 206] width 493 height 52
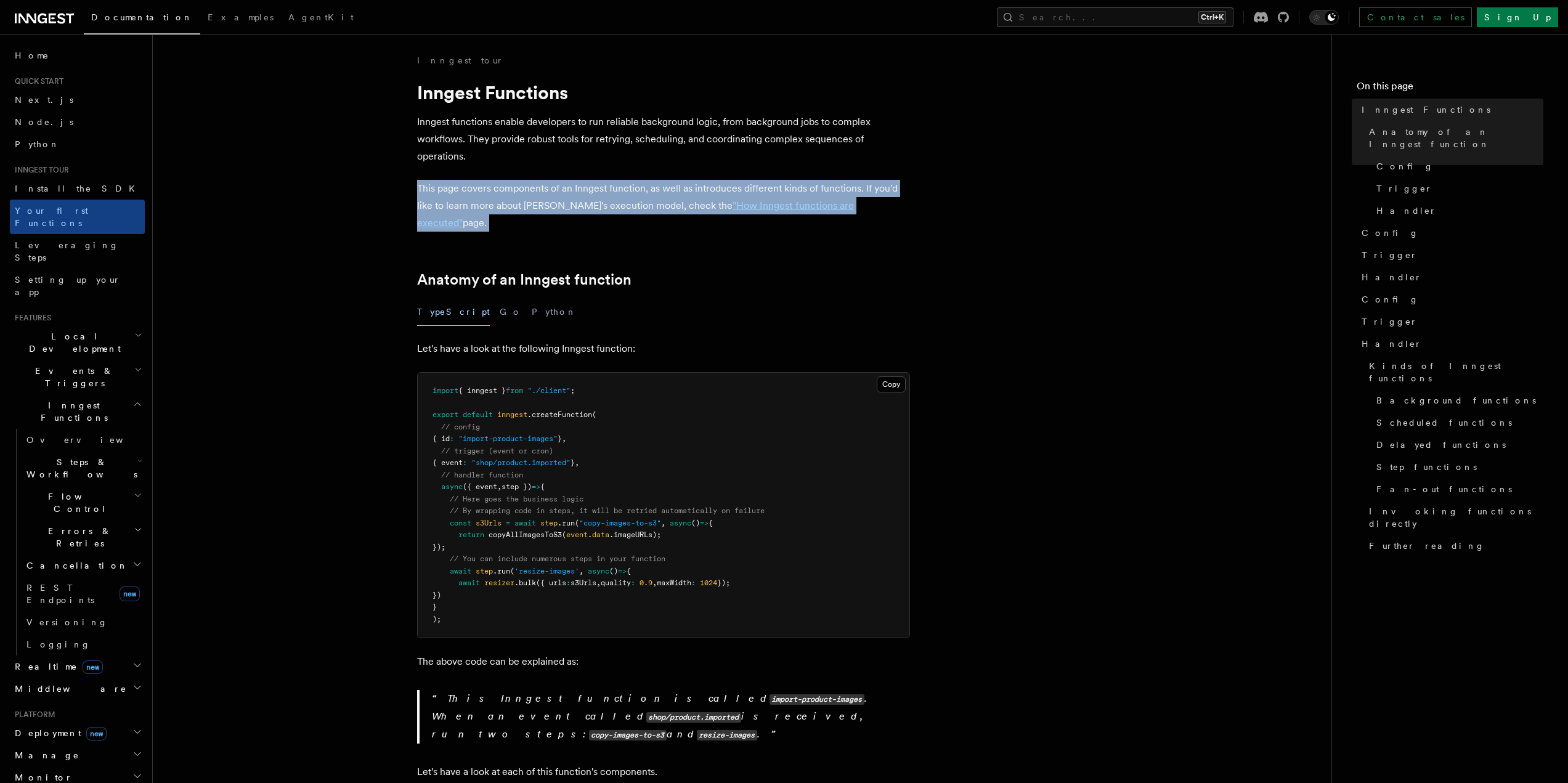
click at [478, 188] on p "This page covers components of an Inngest function, as well as introduces diffe…" at bounding box center [664, 206] width 493 height 52
click at [472, 198] on p "This page covers components of an Inngest function, as well as introduces diffe…" at bounding box center [664, 206] width 493 height 52
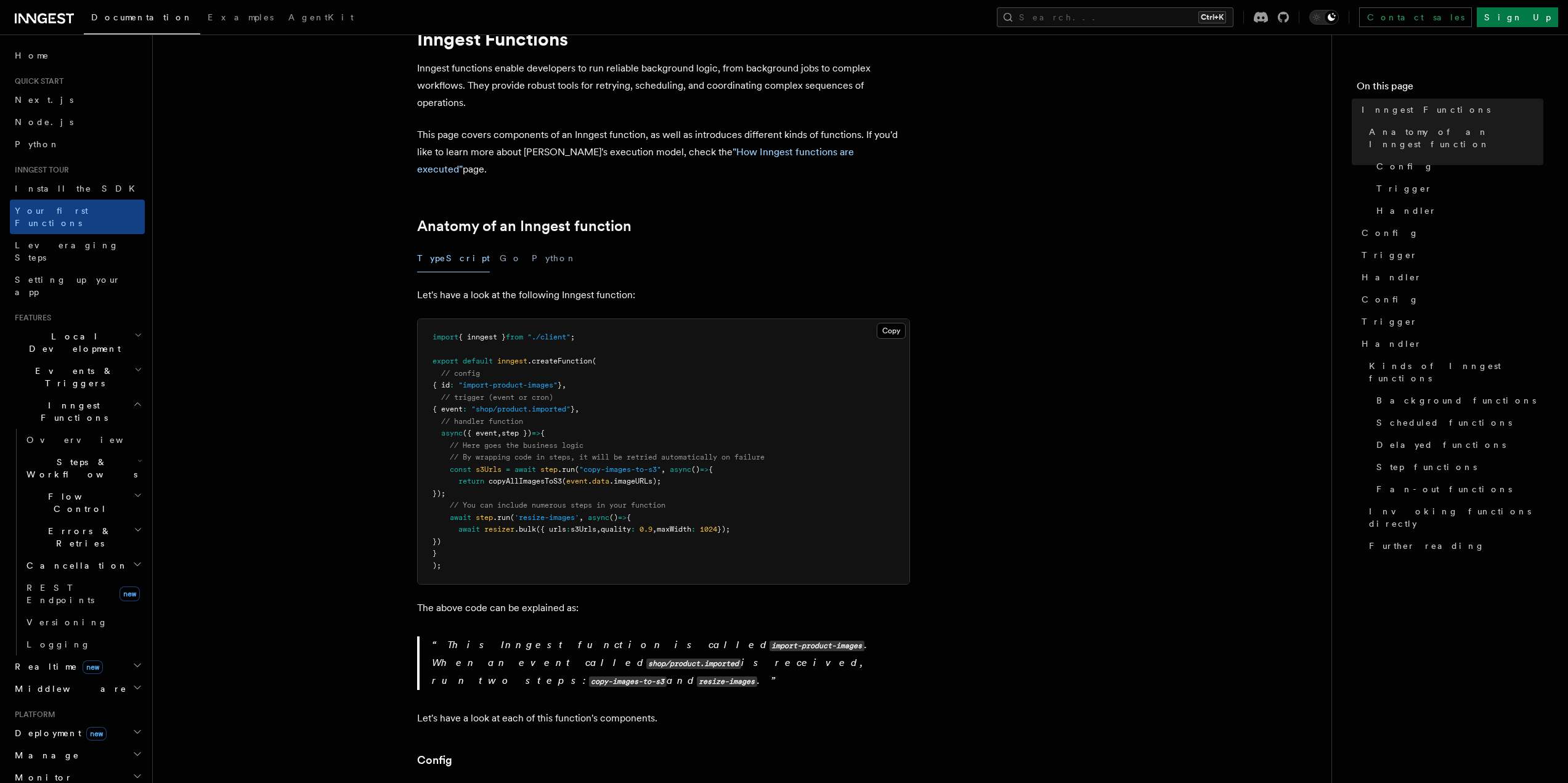
scroll to position [62, 0]
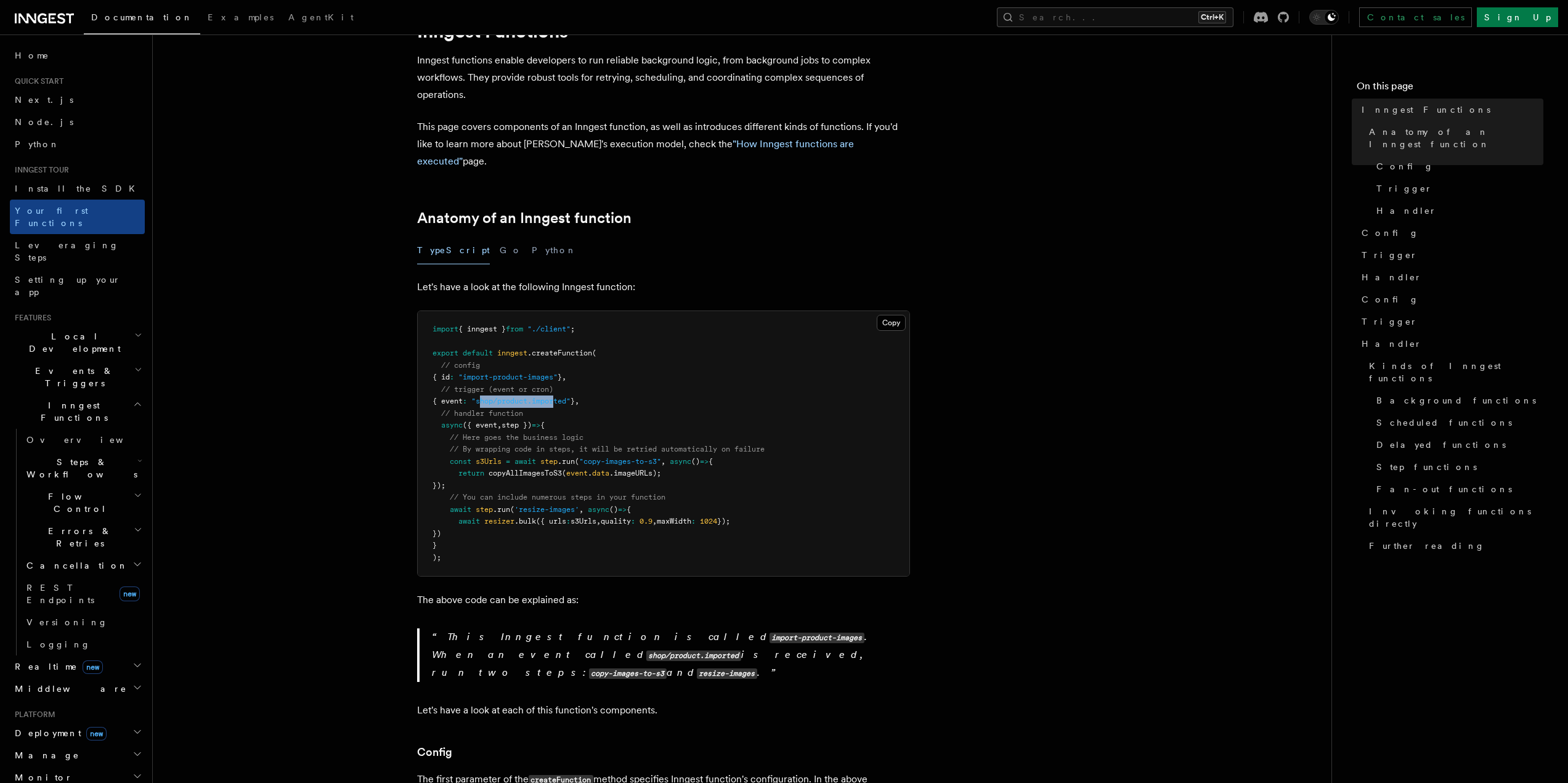
drag, startPoint x: 492, startPoint y: 382, endPoint x: 564, endPoint y: 384, distance: 72.0
click at [564, 397] on span ""shop/product.imported"" at bounding box center [520, 401] width 99 height 9
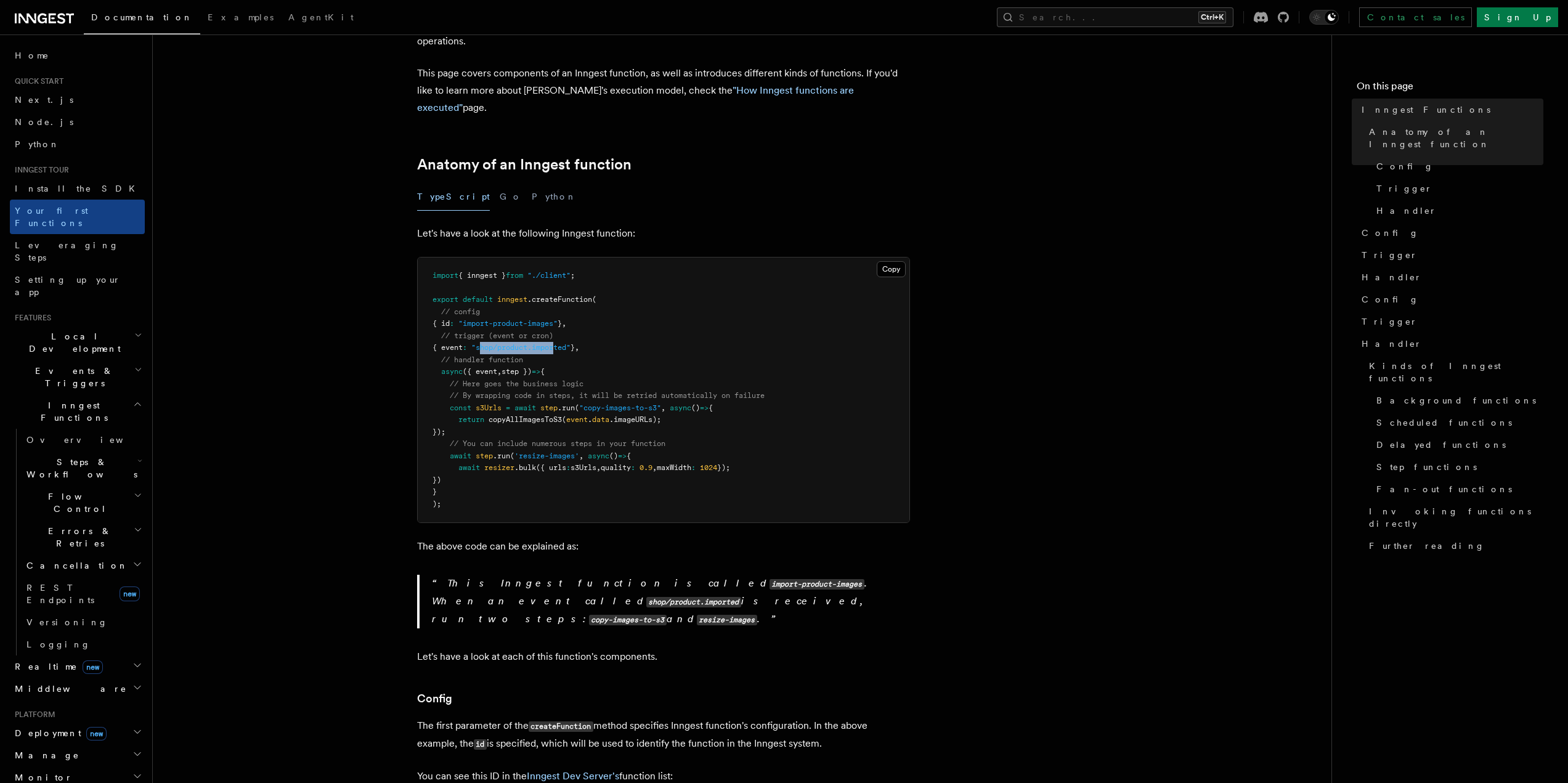
scroll to position [123, 0]
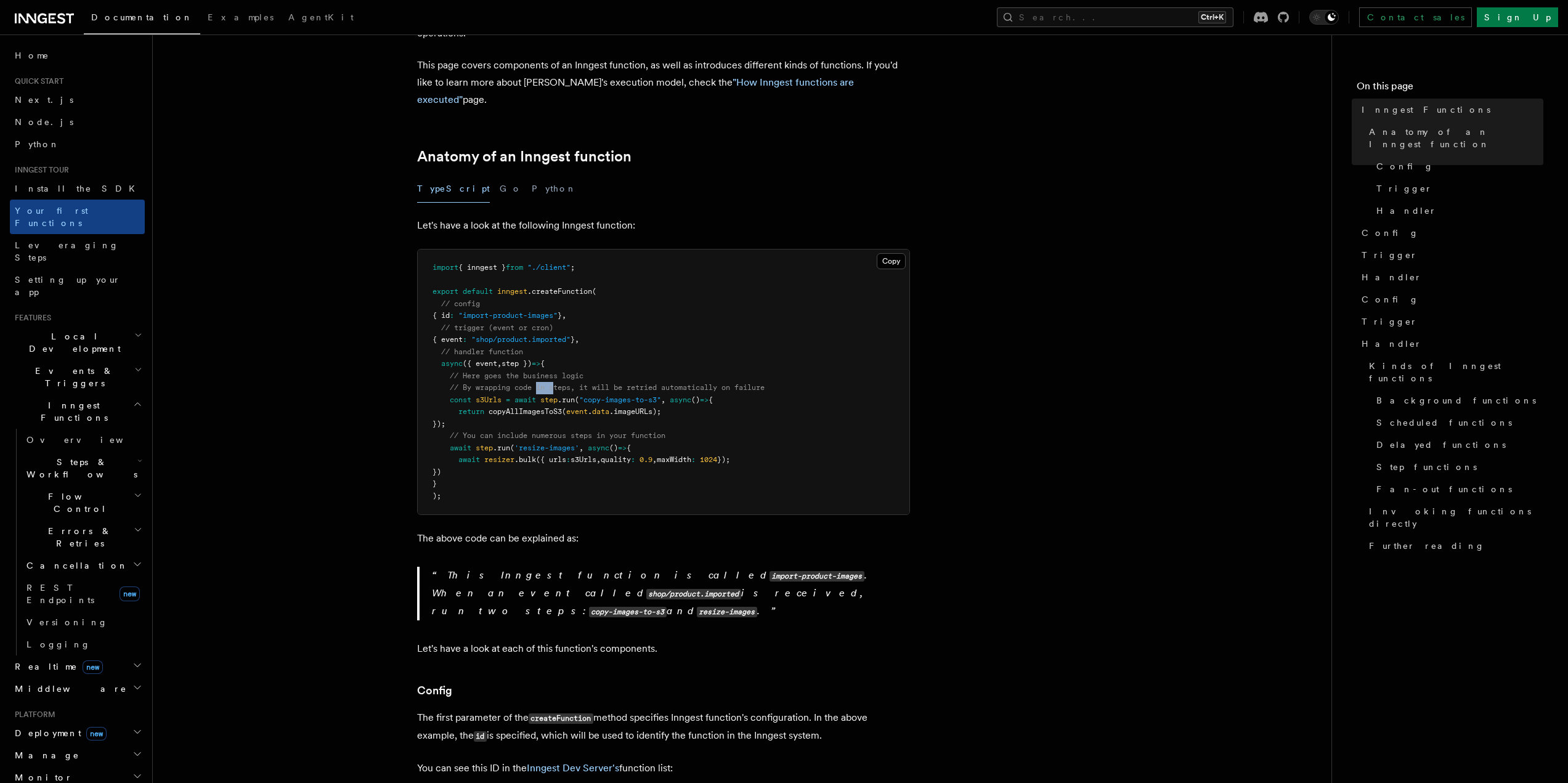
drag, startPoint x: 537, startPoint y: 372, endPoint x: 558, endPoint y: 371, distance: 21.0
click at [558, 383] on span "// By wrapping code in steps, it will be retried automatically on failure" at bounding box center [607, 387] width 315 height 9
click at [563, 395] on span ".run" at bounding box center [566, 399] width 17 height 9
click at [557, 395] on span "step" at bounding box center [549, 399] width 17 height 9
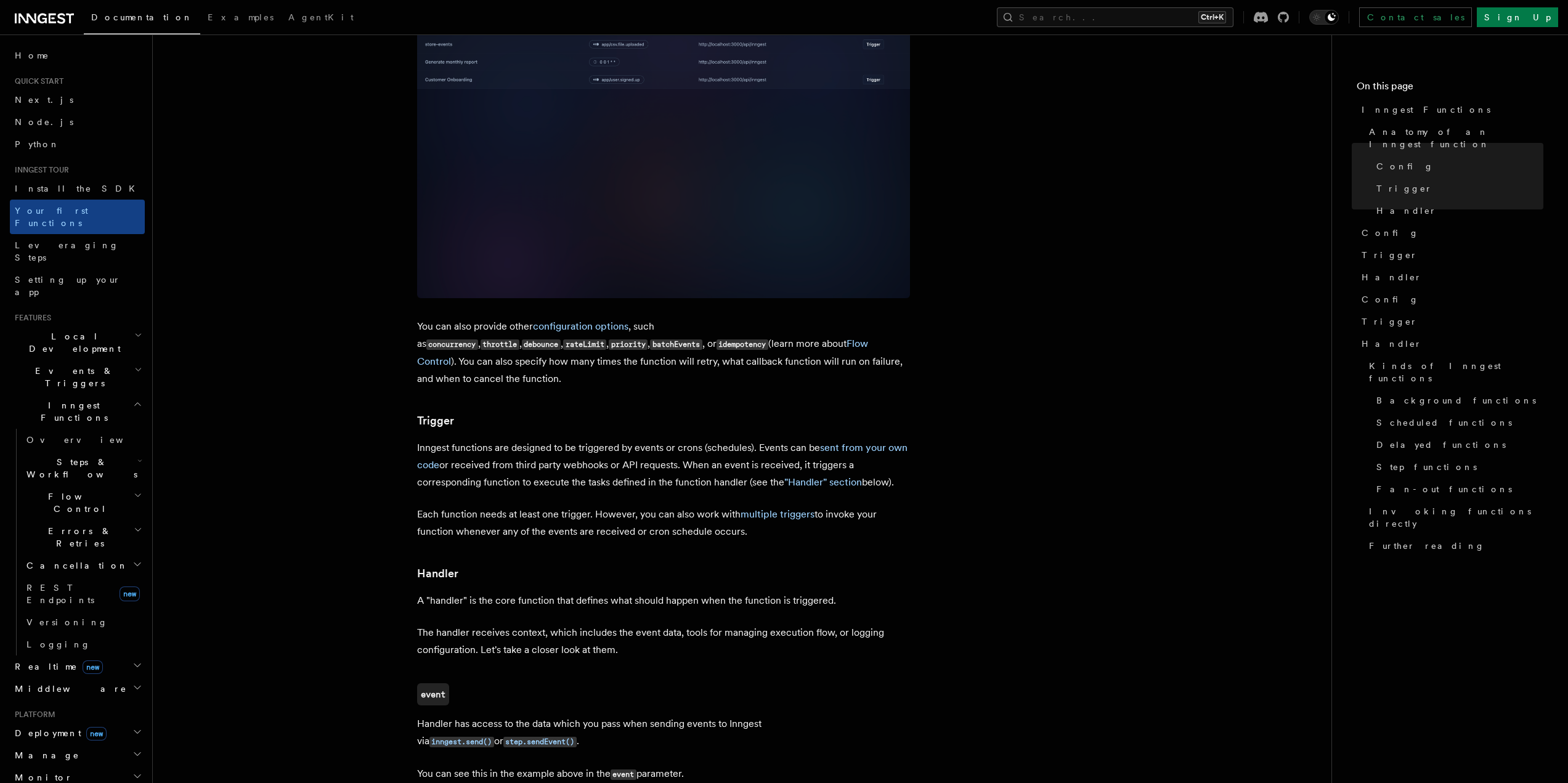
scroll to position [924, 0]
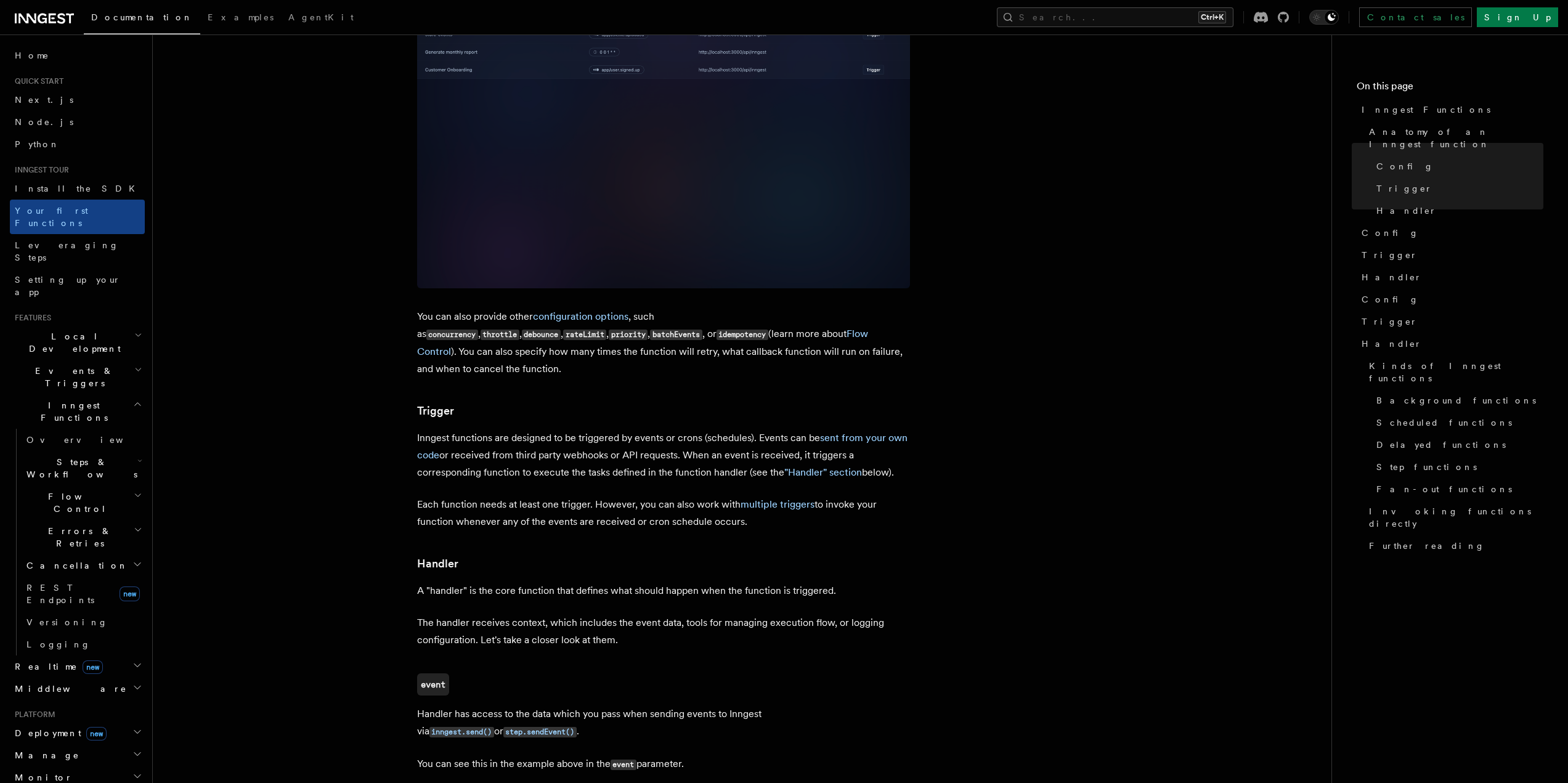
click at [502, 374] on article "Inngest tour Inngest Functions Inngest functions enable developers to run relia…" at bounding box center [743, 638] width 1140 height 3015
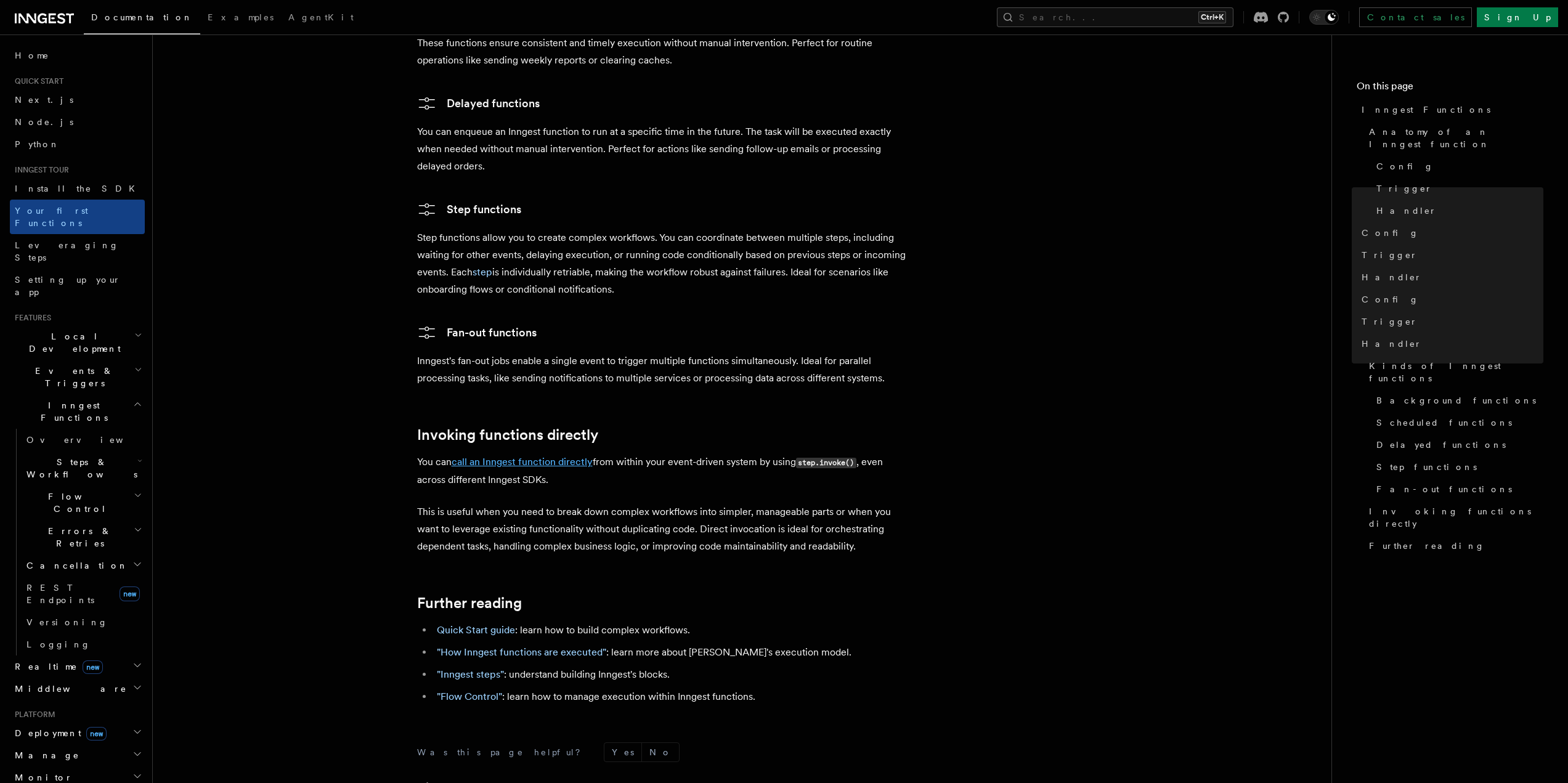
scroll to position [2235, 0]
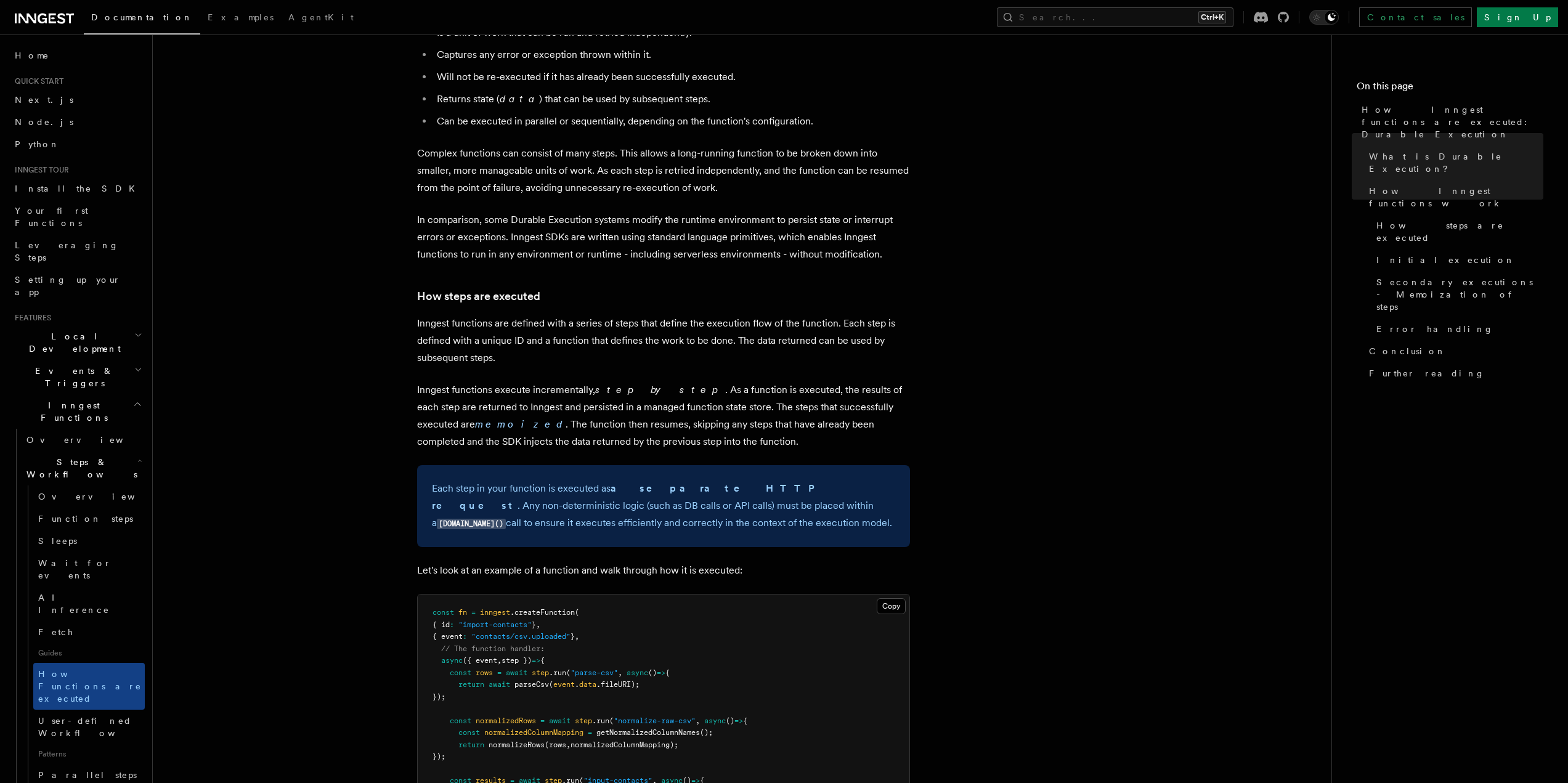
scroll to position [801, 0]
